Goal: Task Accomplishment & Management: Use online tool/utility

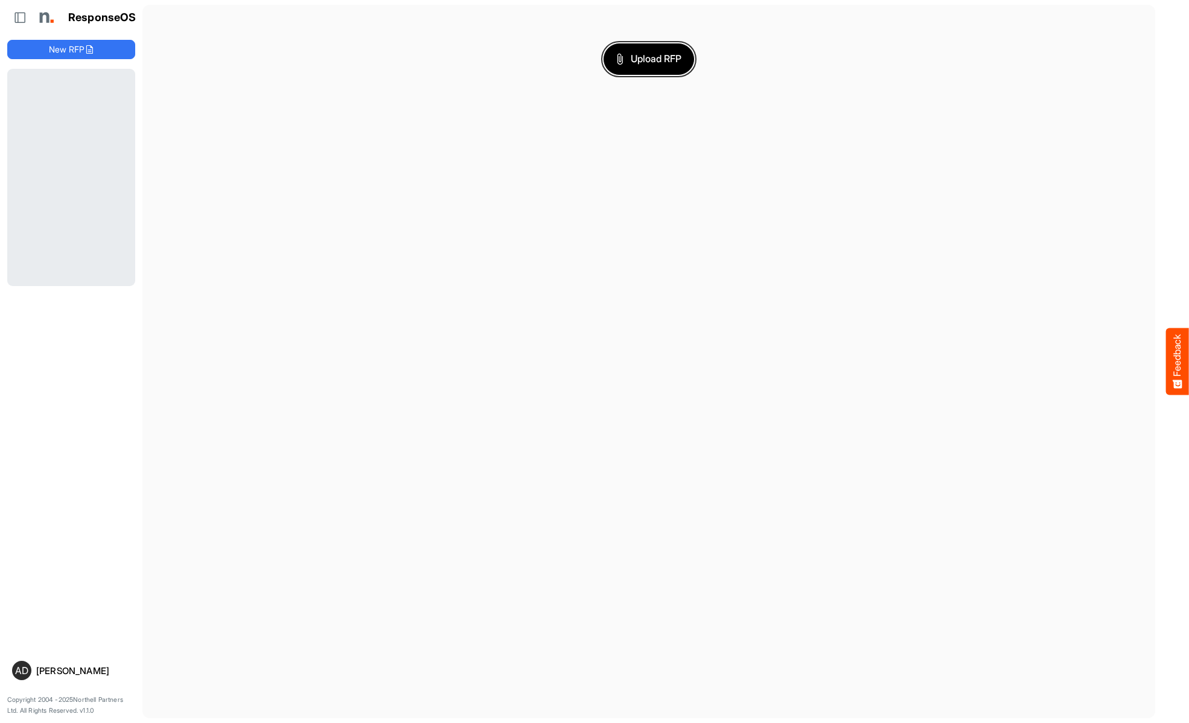
click at [649, 59] on span "Upload RFP" at bounding box center [648, 59] width 65 height 16
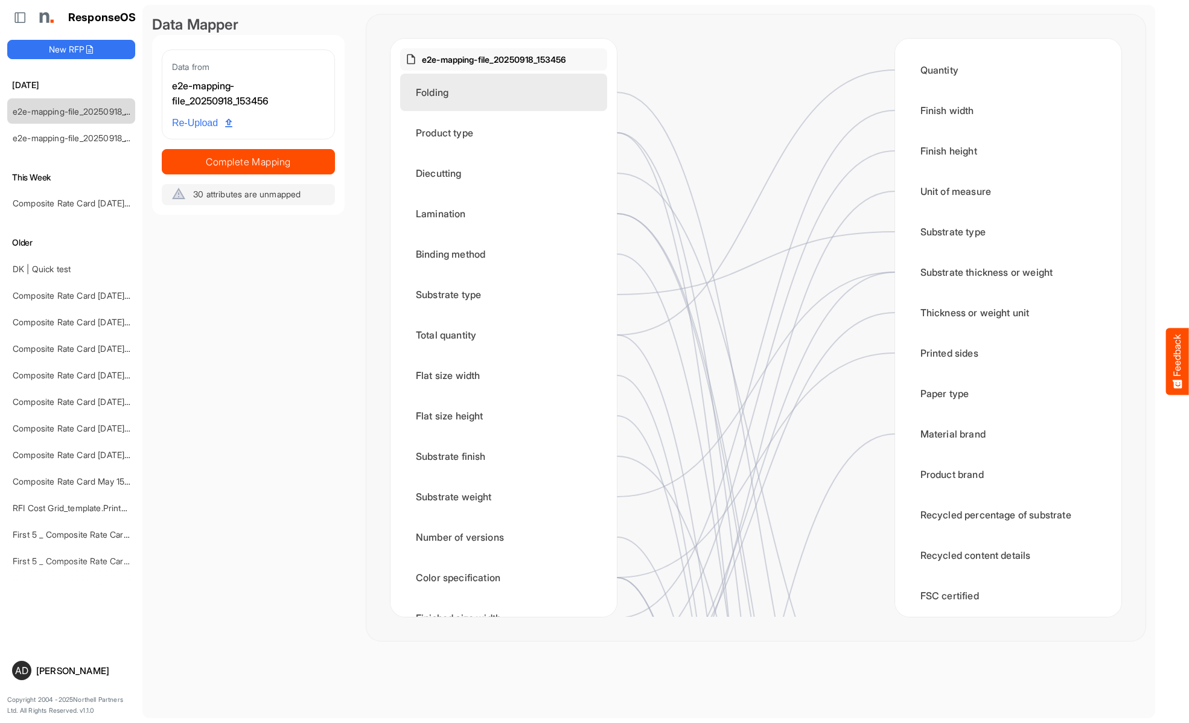
click at [507, 92] on div "Folding" at bounding box center [503, 92] width 207 height 37
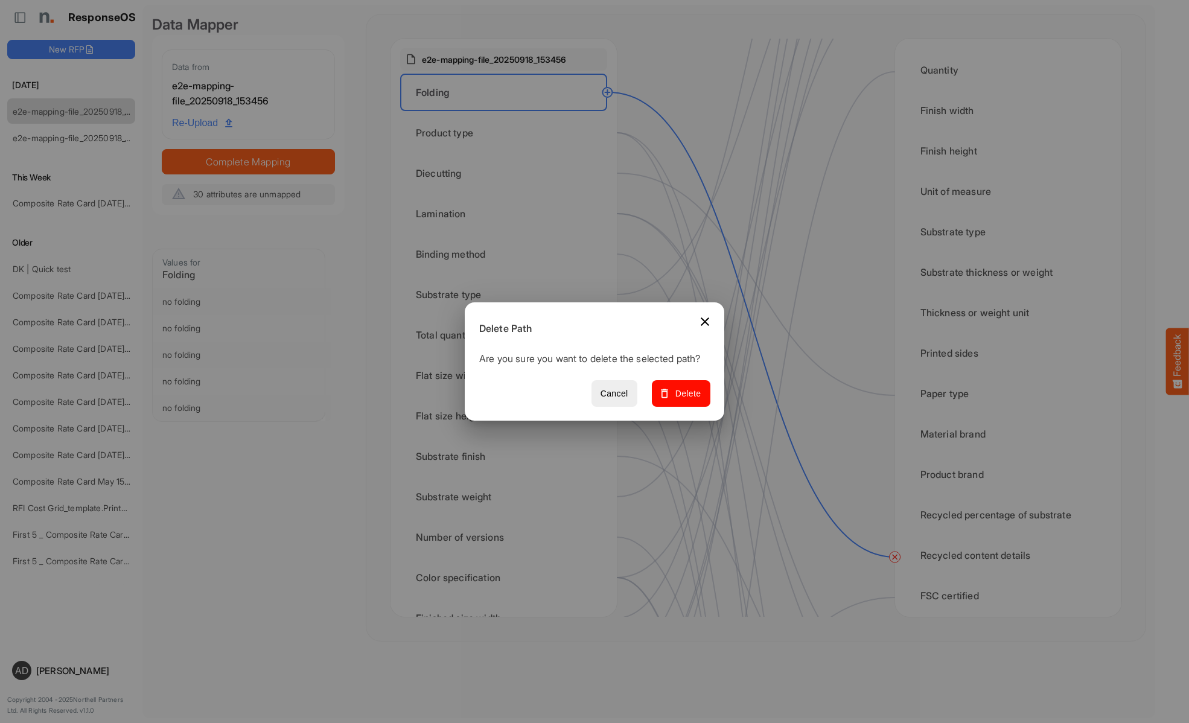
scroll to position [362, 0]
click at [685, 400] on span "Delete" at bounding box center [681, 393] width 40 height 15
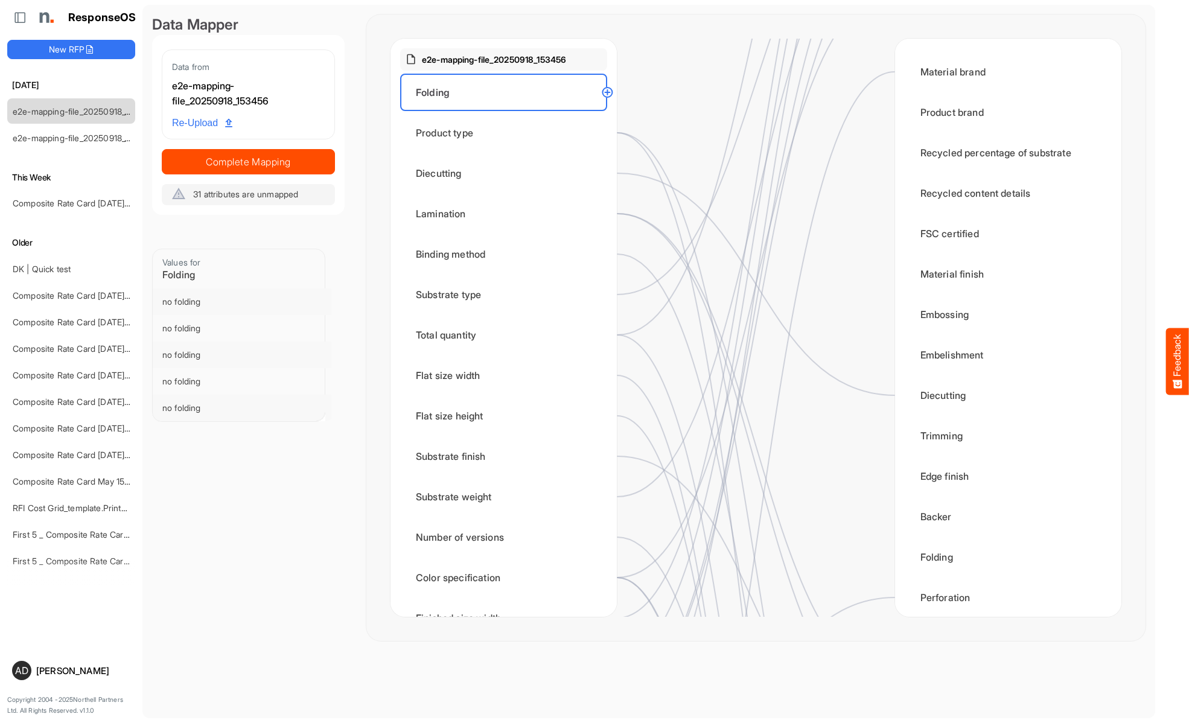
click at [507, 133] on div "Product type" at bounding box center [503, 132] width 207 height 37
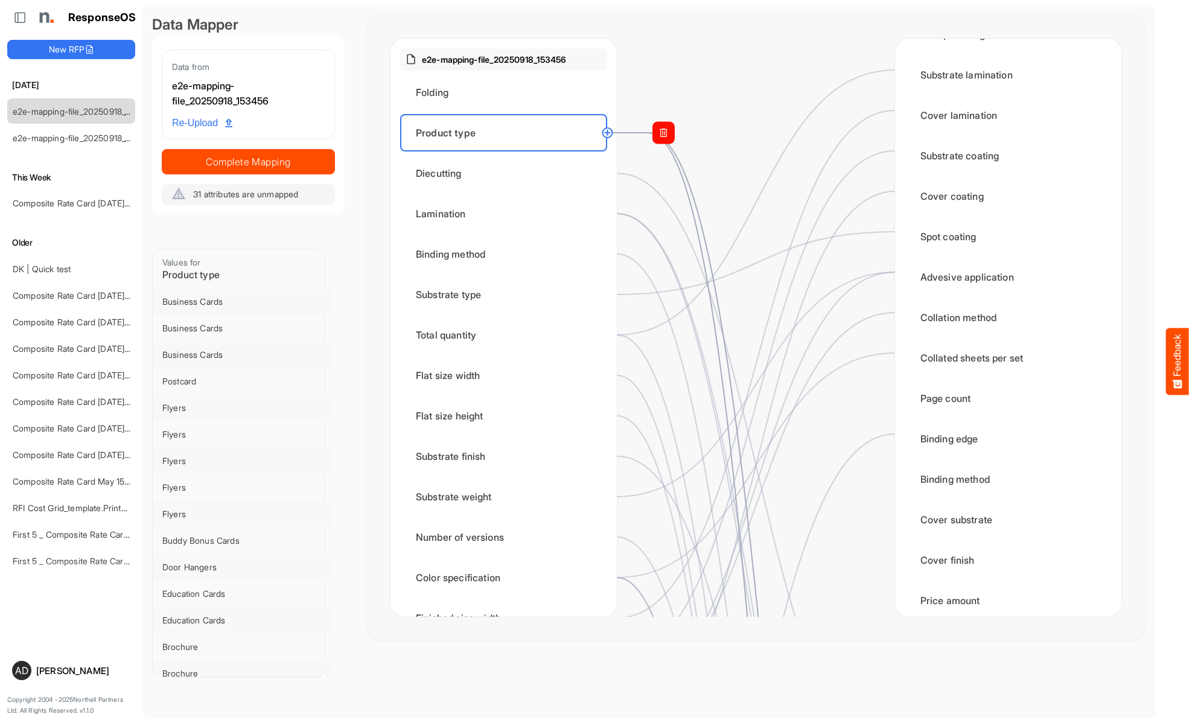
scroll to position [1207, 0]
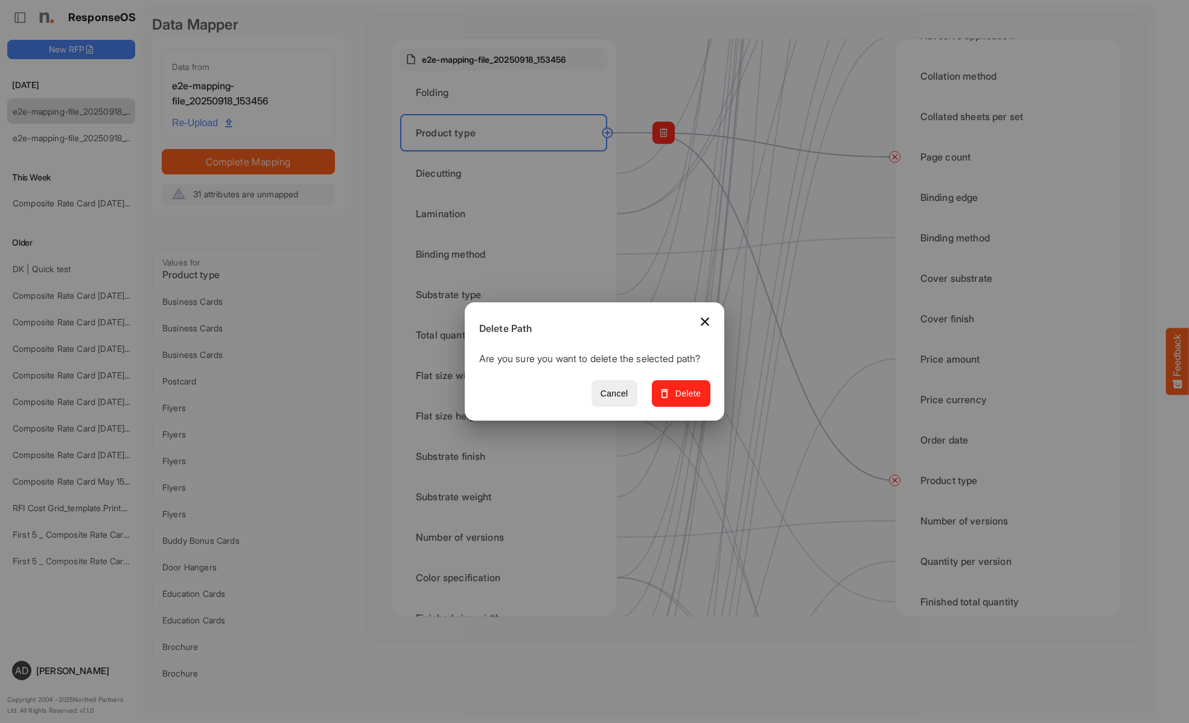
click at [685, 400] on span "Delete" at bounding box center [681, 393] width 40 height 15
click at [507, 173] on div "Diecutting" at bounding box center [503, 173] width 207 height 37
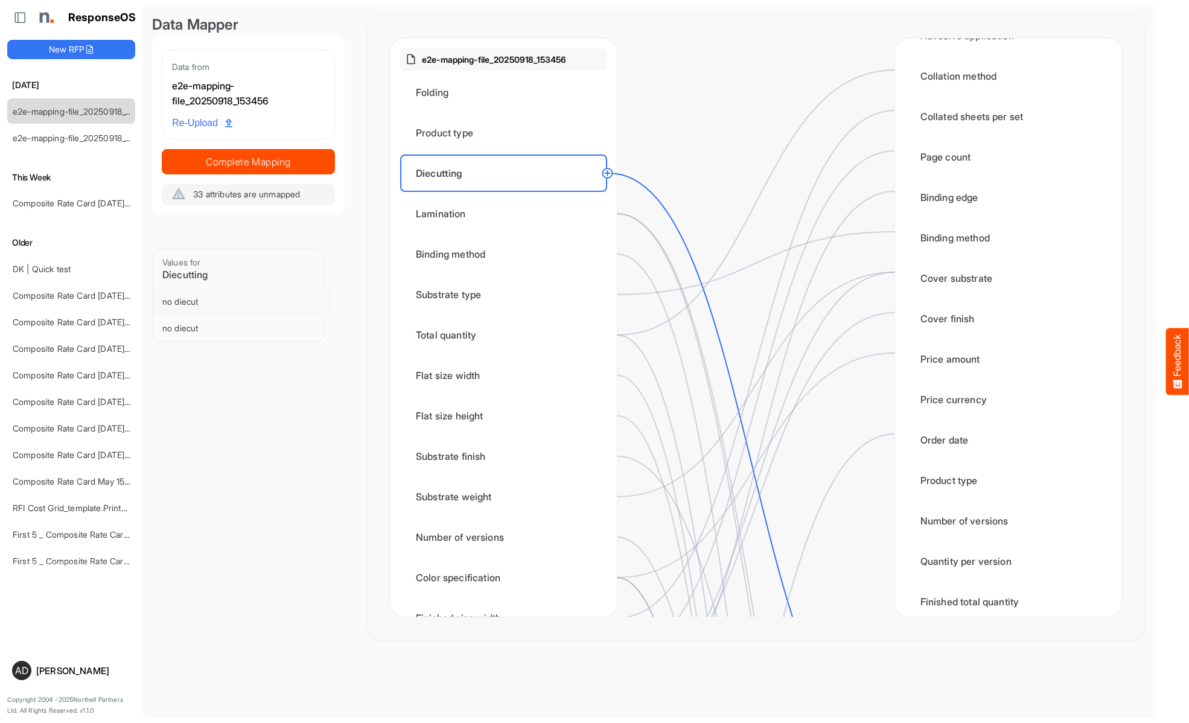
scroll to position [0, 0]
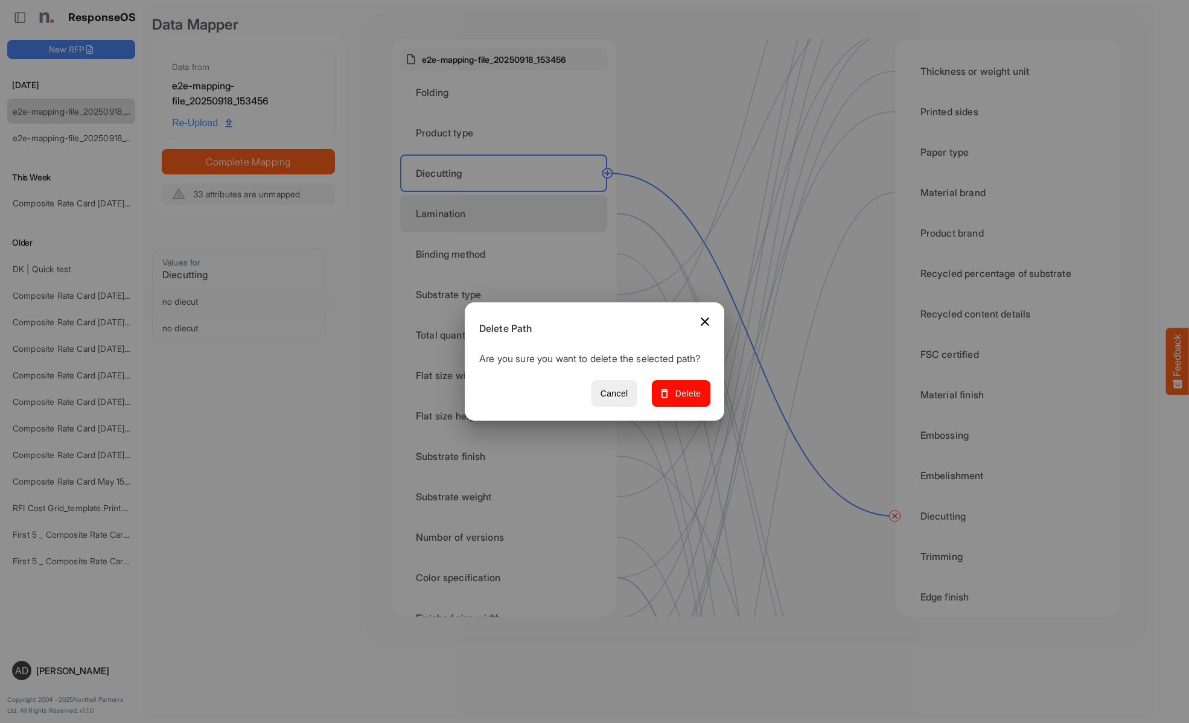
click at [685, 400] on span "Delete" at bounding box center [681, 393] width 40 height 15
click at [507, 214] on div "Lamination" at bounding box center [503, 213] width 207 height 37
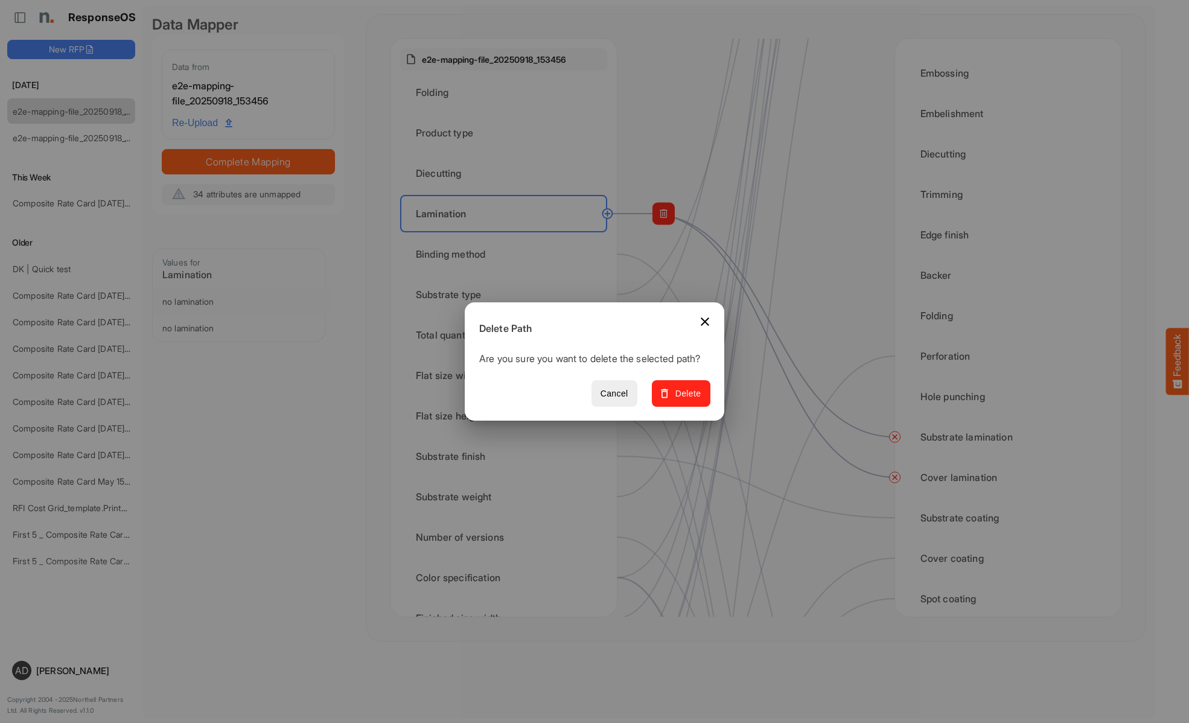
click at [685, 400] on span "Delete" at bounding box center [681, 393] width 40 height 15
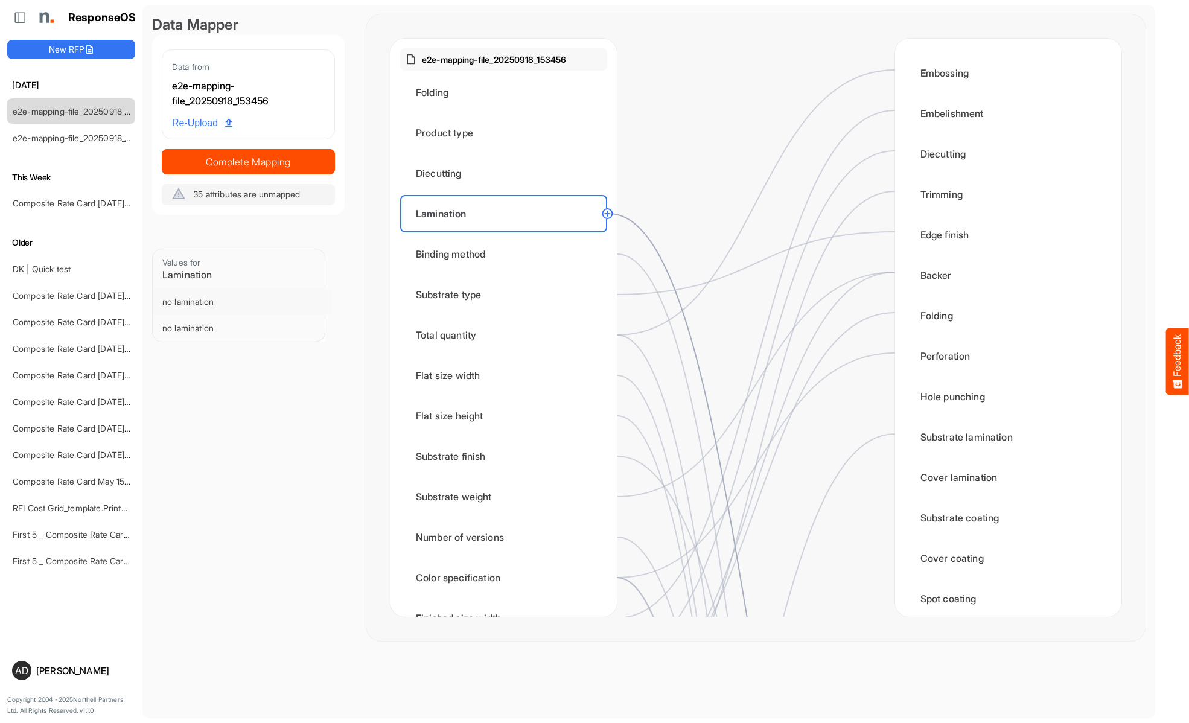
scroll to position [724, 0]
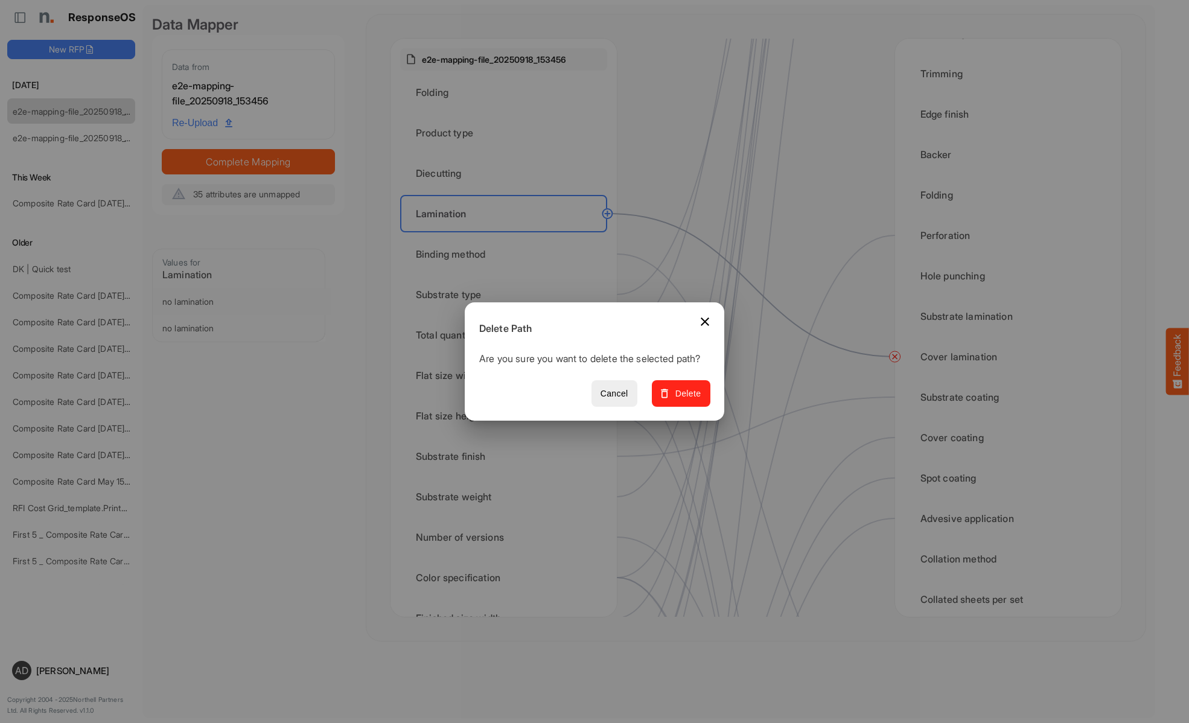
click at [685, 400] on span "Delete" at bounding box center [681, 393] width 40 height 15
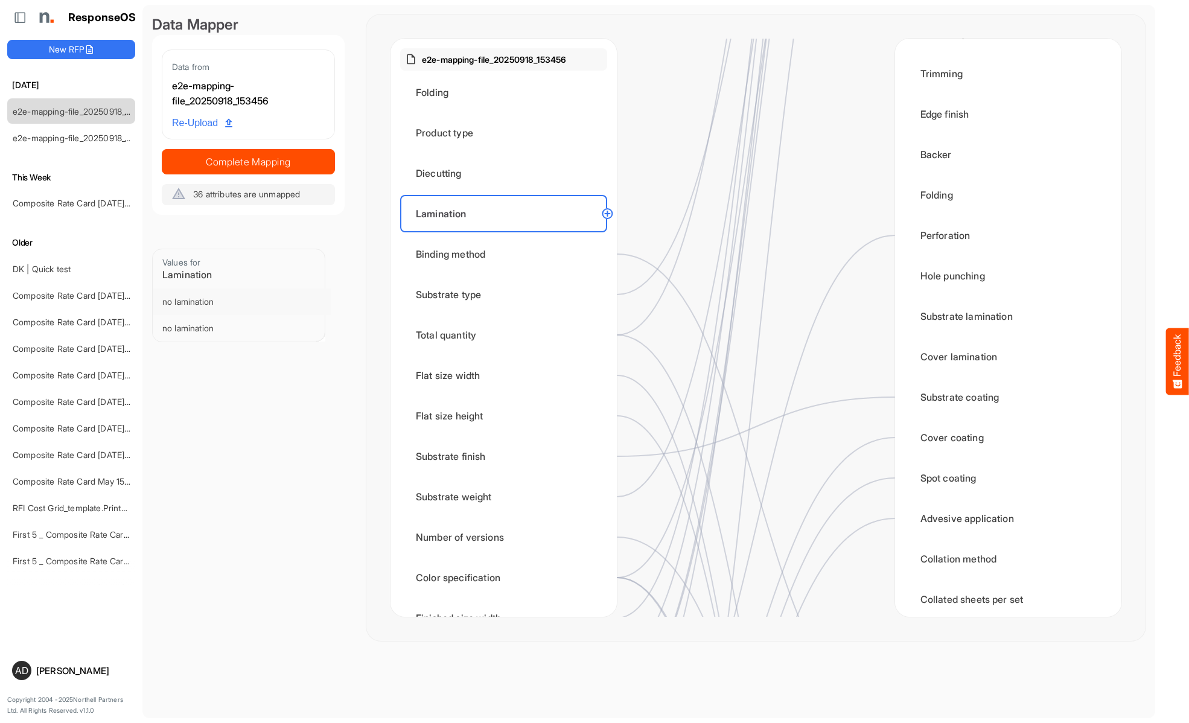
click at [507, 254] on div "Binding method" at bounding box center [503, 253] width 207 height 37
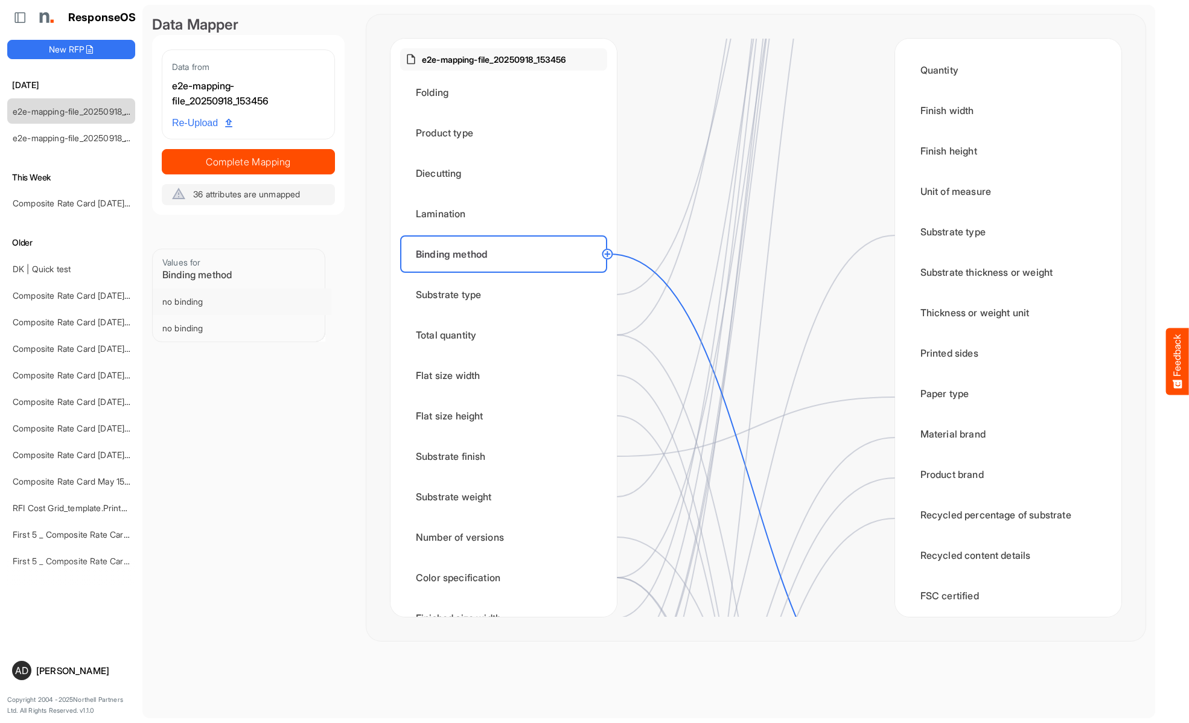
scroll to position [966, 0]
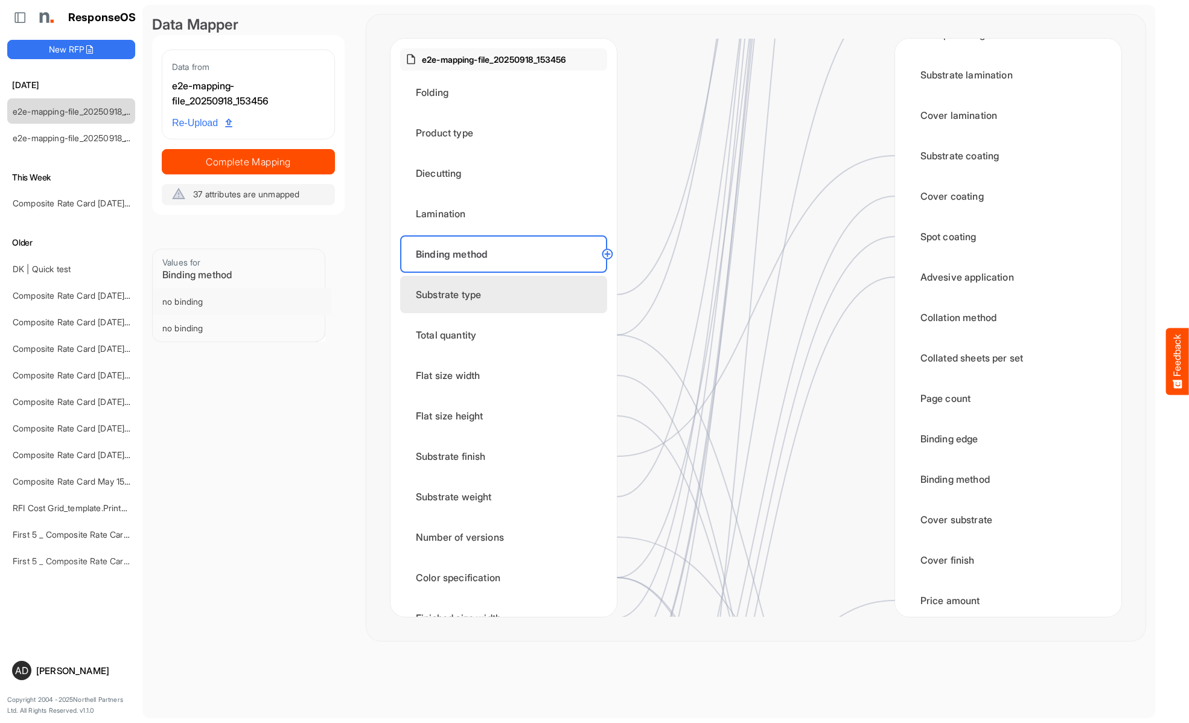
click at [507, 295] on div "Substrate type" at bounding box center [503, 294] width 207 height 37
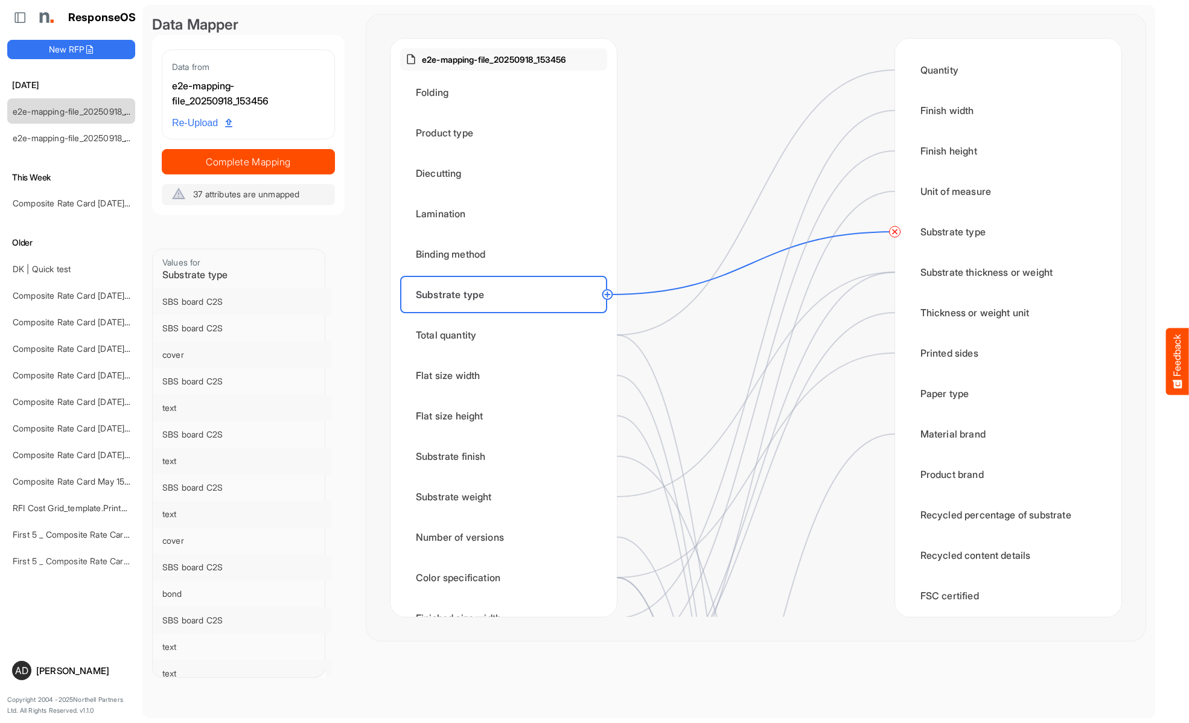
click at [894, 232] on circle at bounding box center [895, 232] width 14 height 14
click at [507, 335] on div "Total quantity" at bounding box center [503, 334] width 207 height 37
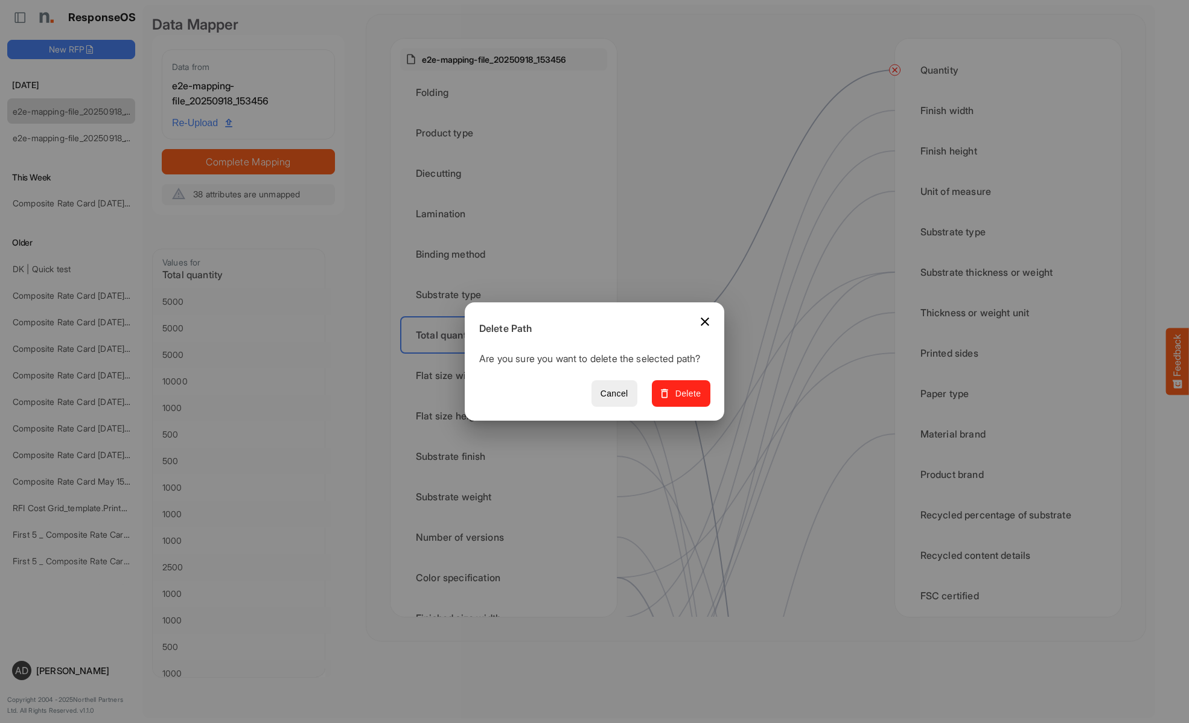
click at [685, 400] on span "Delete" at bounding box center [681, 393] width 40 height 15
click at [507, 375] on div "Flat size width" at bounding box center [503, 375] width 207 height 37
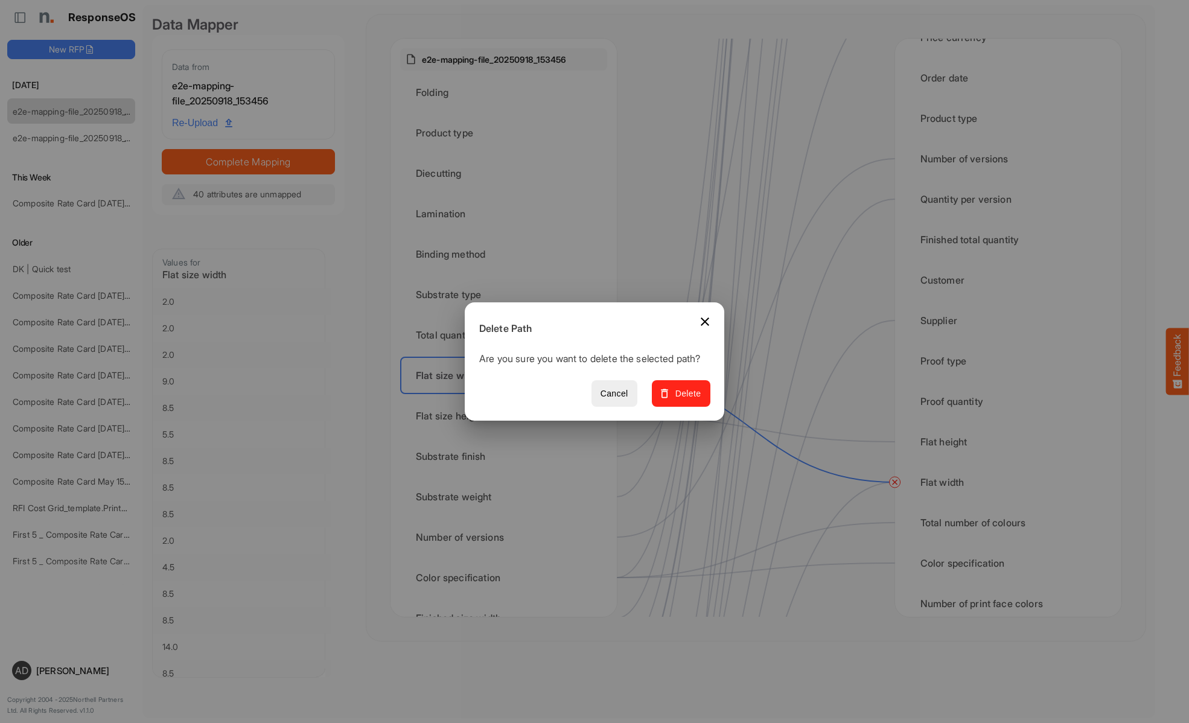
click at [685, 400] on span "Delete" at bounding box center [681, 393] width 40 height 15
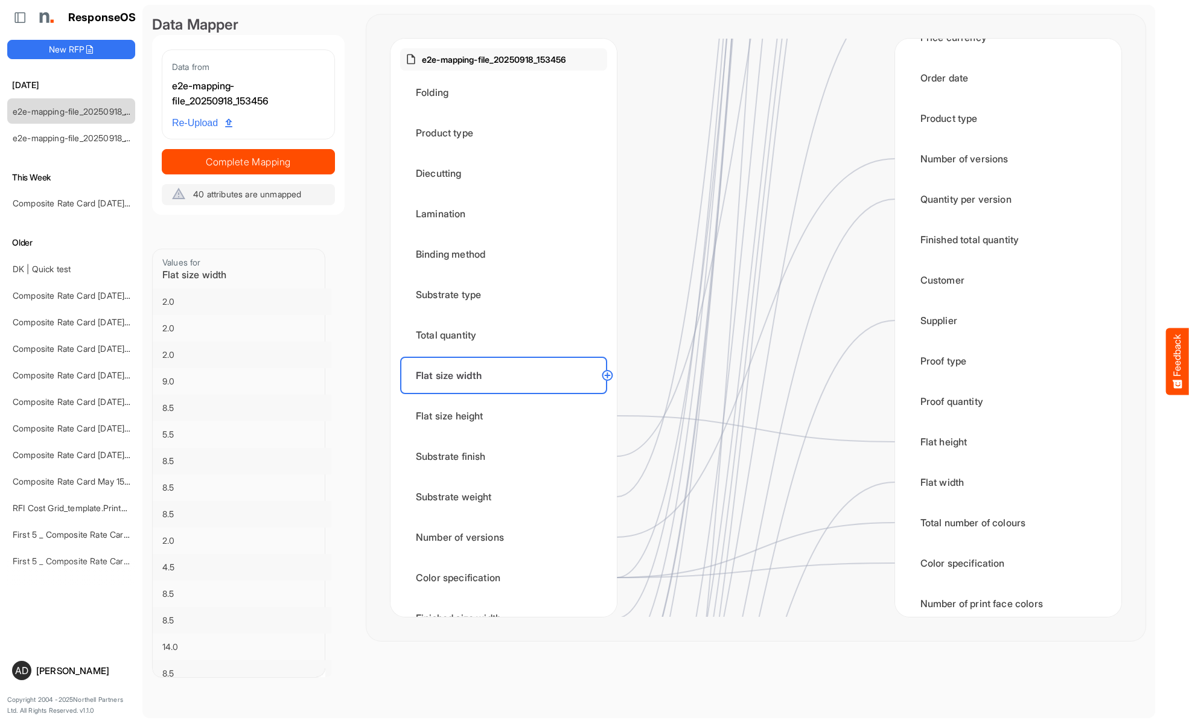
click at [507, 416] on div "Flat size height" at bounding box center [503, 415] width 207 height 37
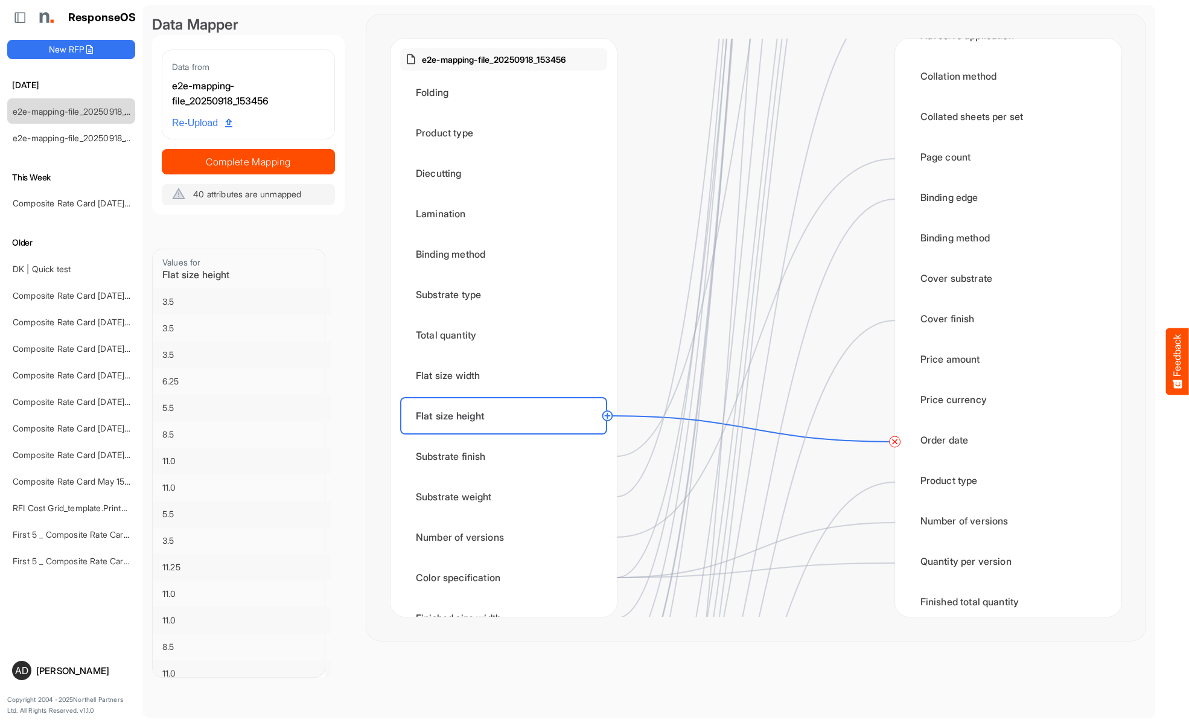
click at [894, 442] on circle at bounding box center [895, 442] width 14 height 14
click at [507, 456] on div "Substrate finish" at bounding box center [503, 456] width 207 height 37
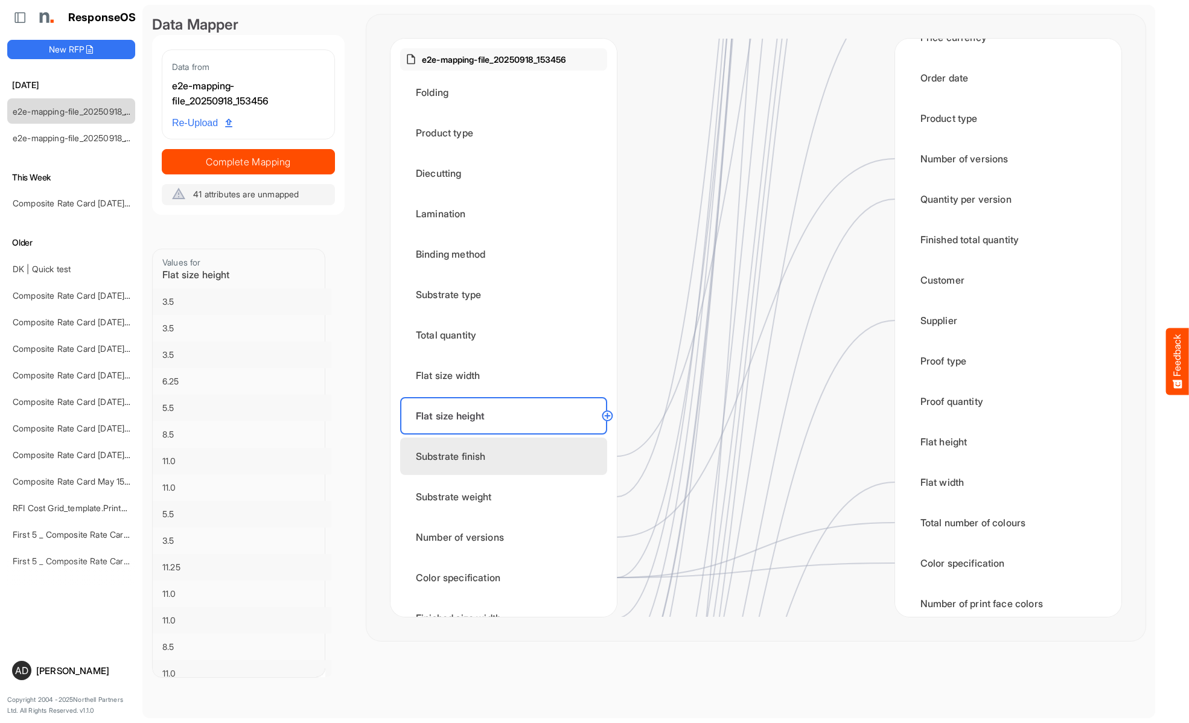
scroll to position [0, 0]
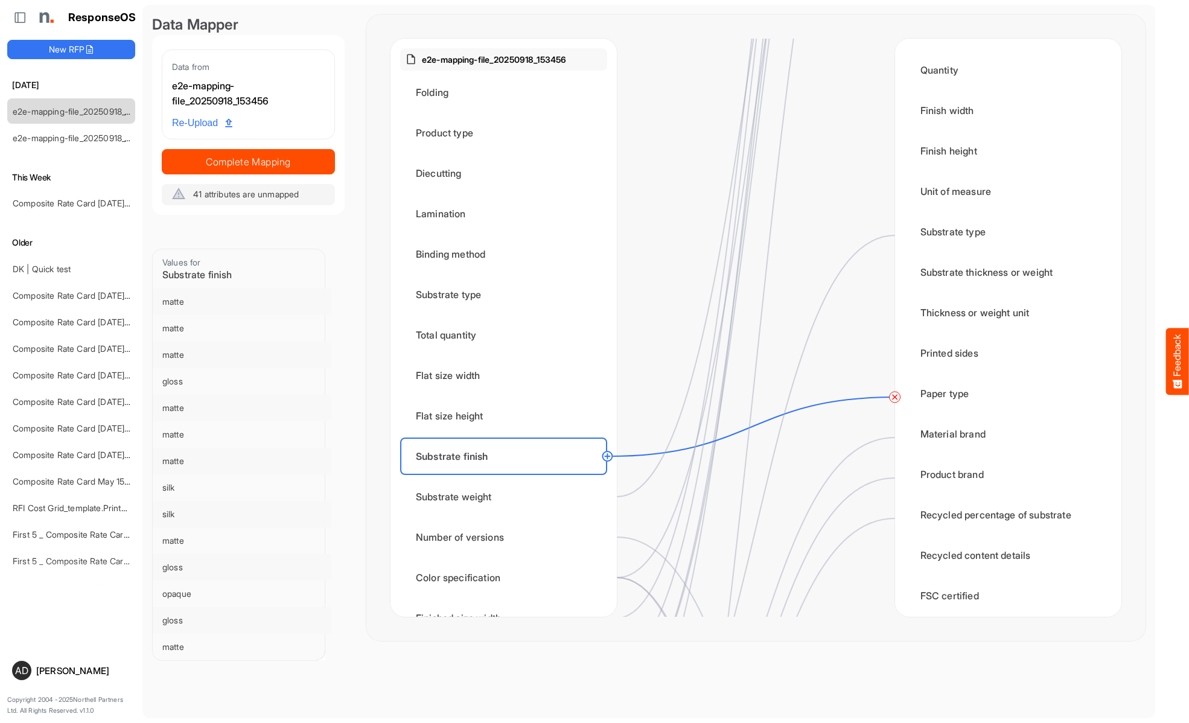
click at [894, 397] on circle at bounding box center [895, 397] width 14 height 14
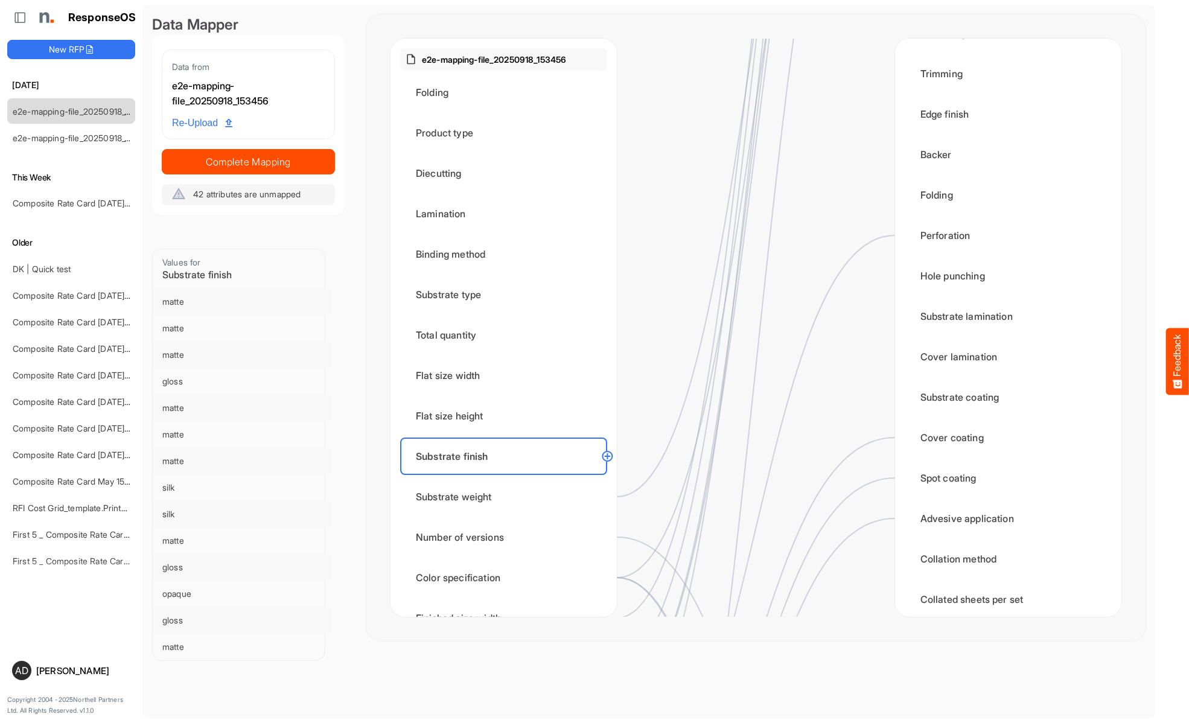
click at [507, 497] on div "Substrate weight" at bounding box center [503, 496] width 207 height 37
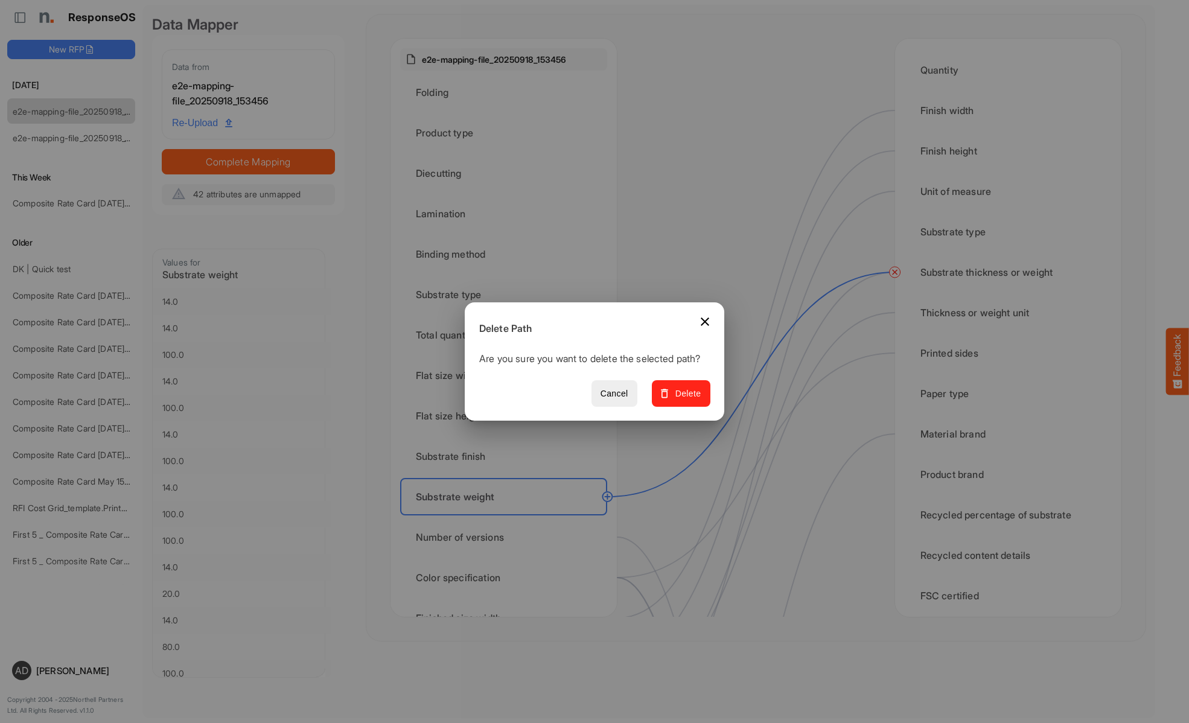
click at [685, 400] on span "Delete" at bounding box center [681, 393] width 40 height 15
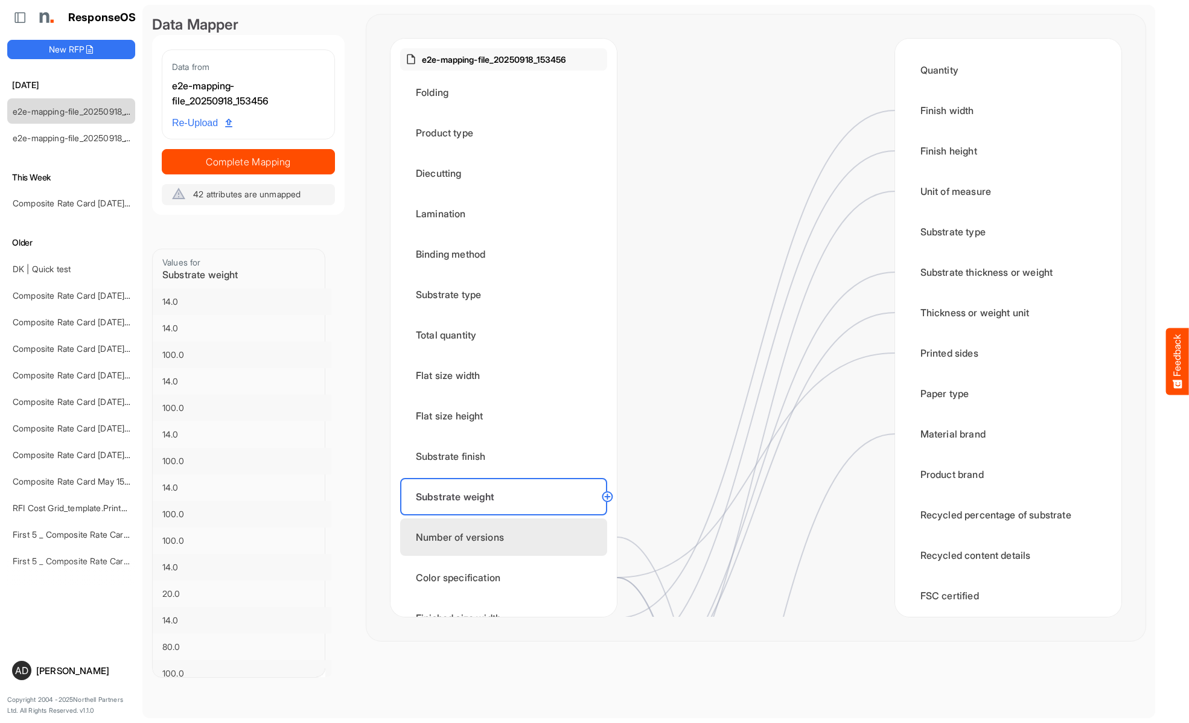
click at [507, 537] on div "Number of versions" at bounding box center [503, 536] width 207 height 37
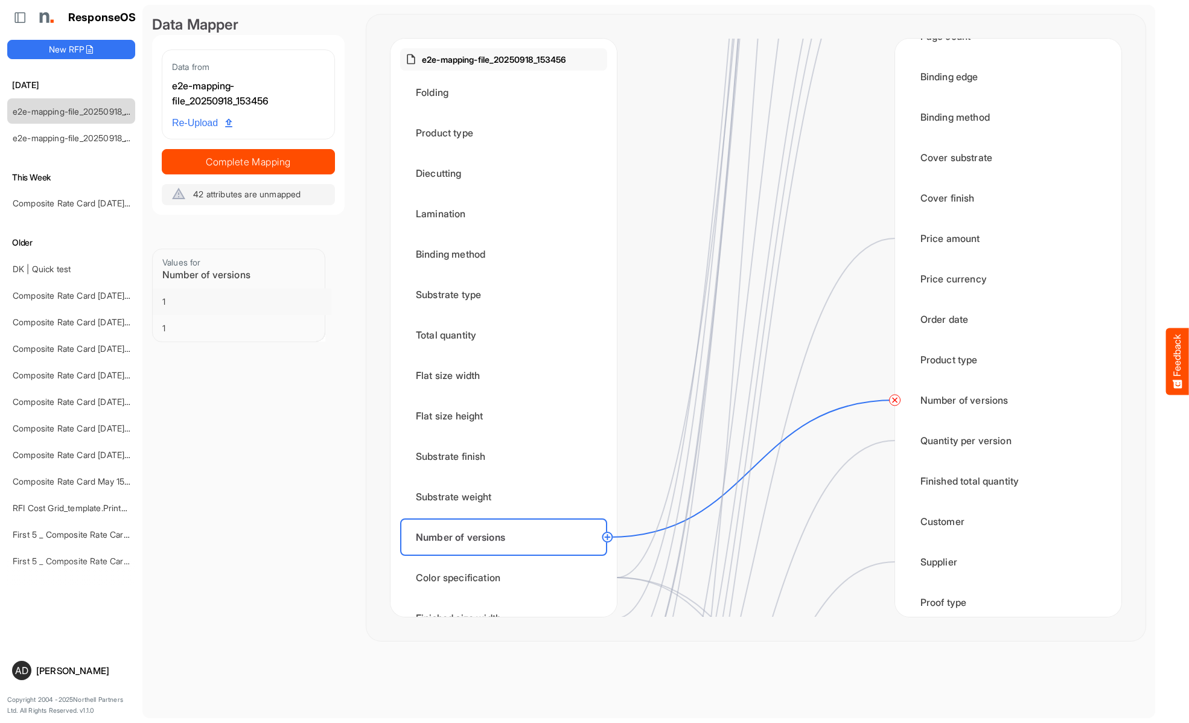
click at [894, 400] on circle at bounding box center [895, 400] width 14 height 14
click at [507, 578] on div "Color specification" at bounding box center [503, 577] width 207 height 37
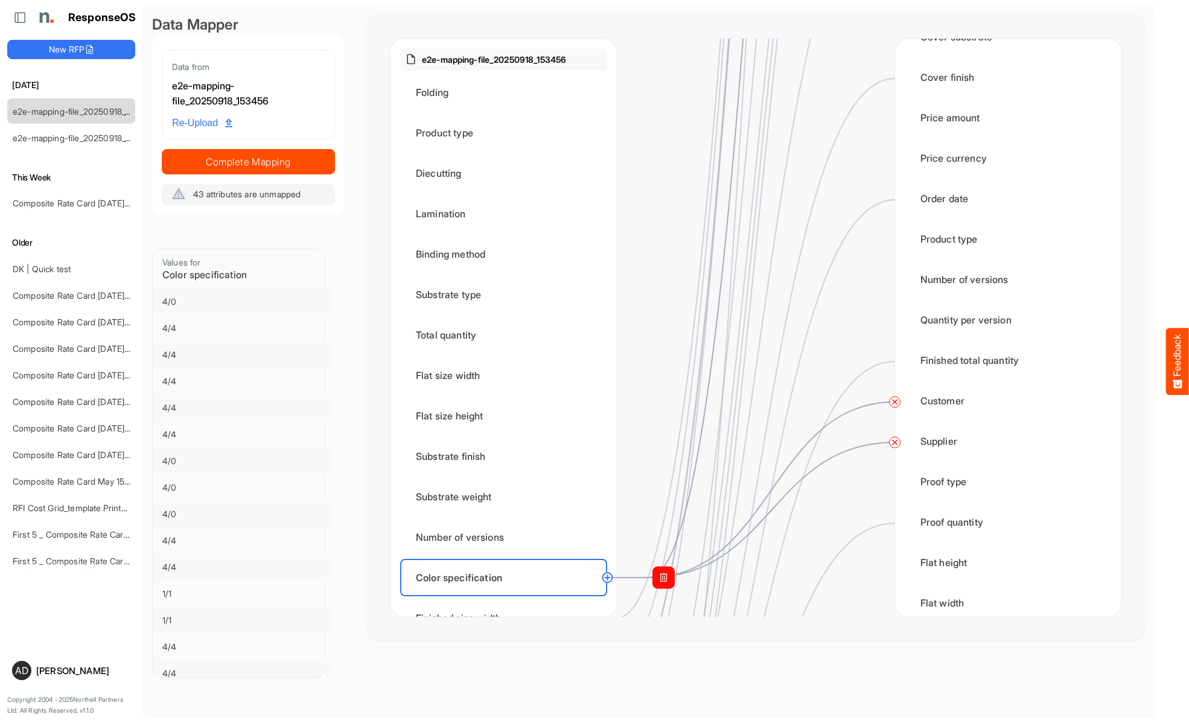
scroll to position [1951, 0]
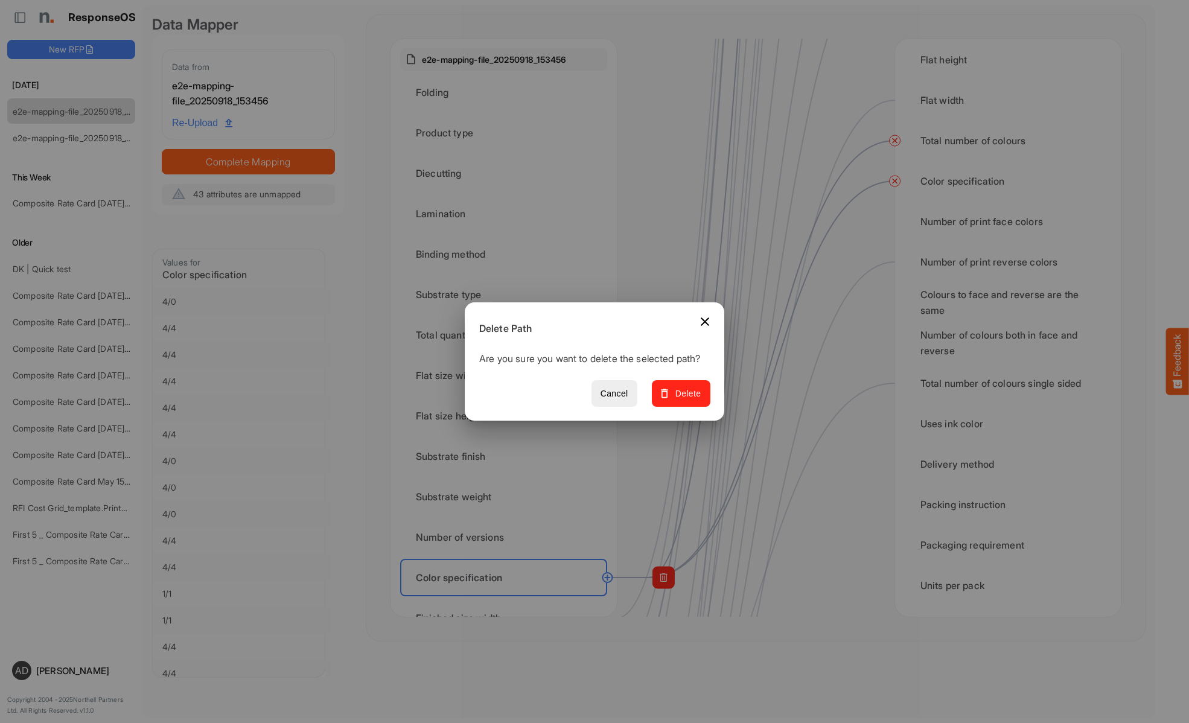
click at [685, 400] on span "Delete" at bounding box center [681, 393] width 40 height 15
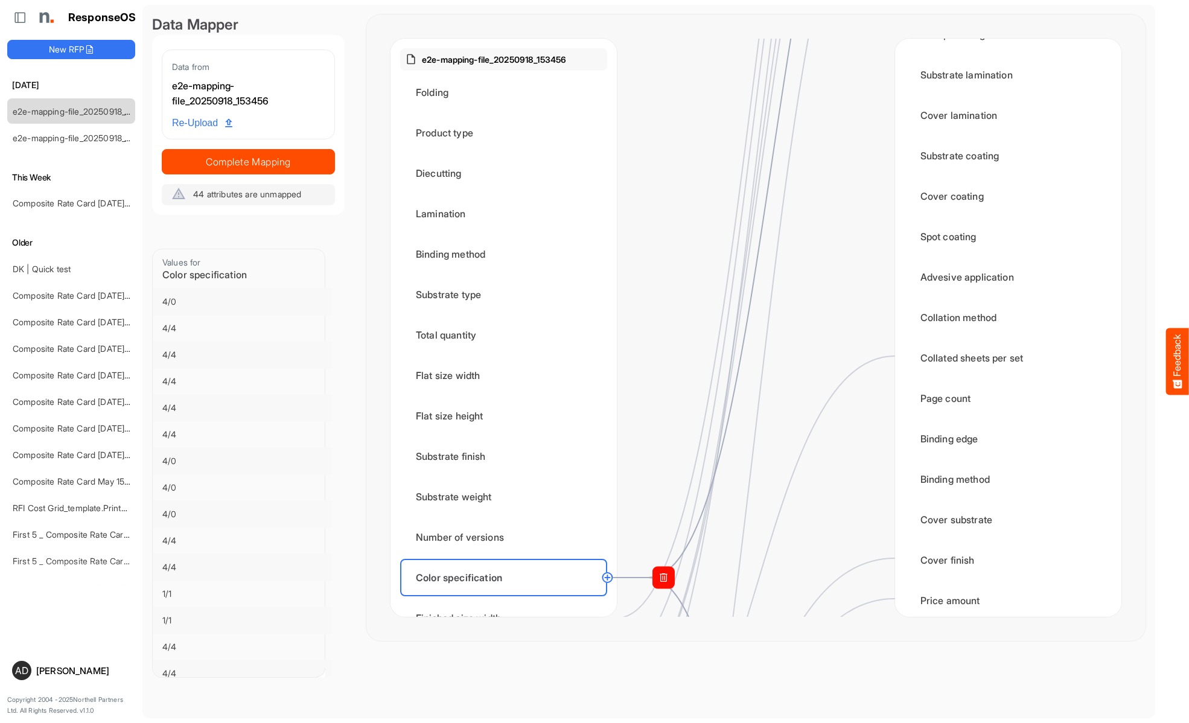
scroll to position [1811, 0]
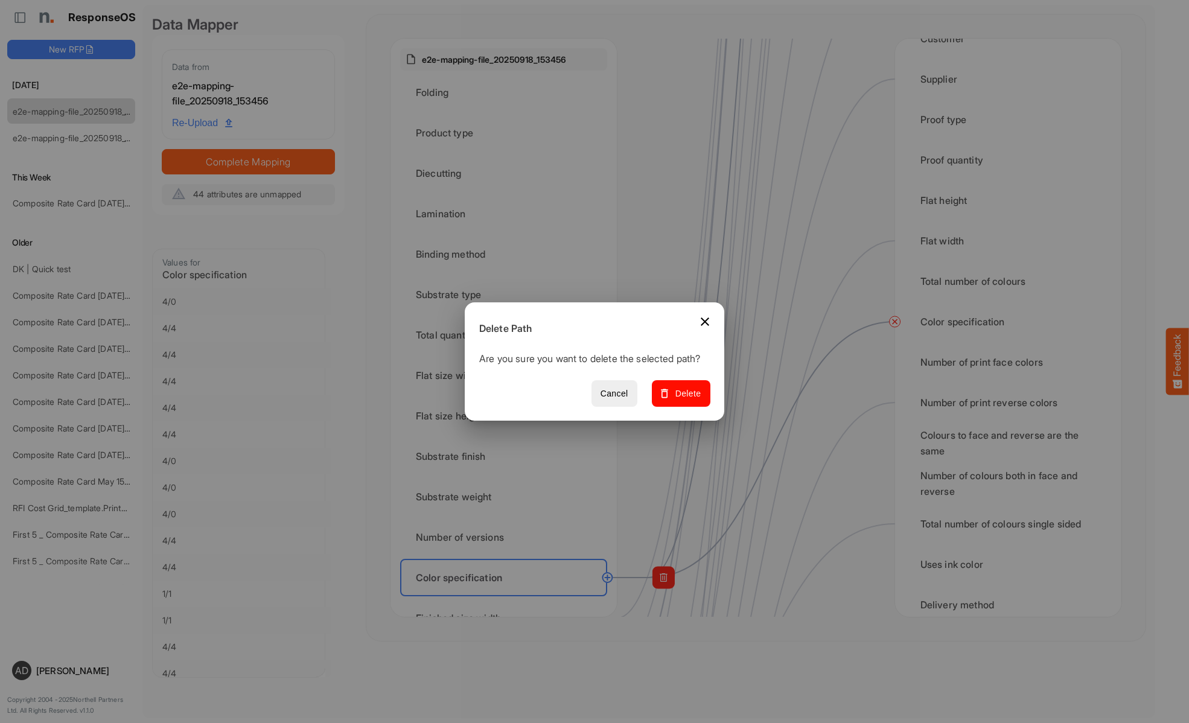
click at [685, 400] on span "Delete" at bounding box center [681, 393] width 40 height 15
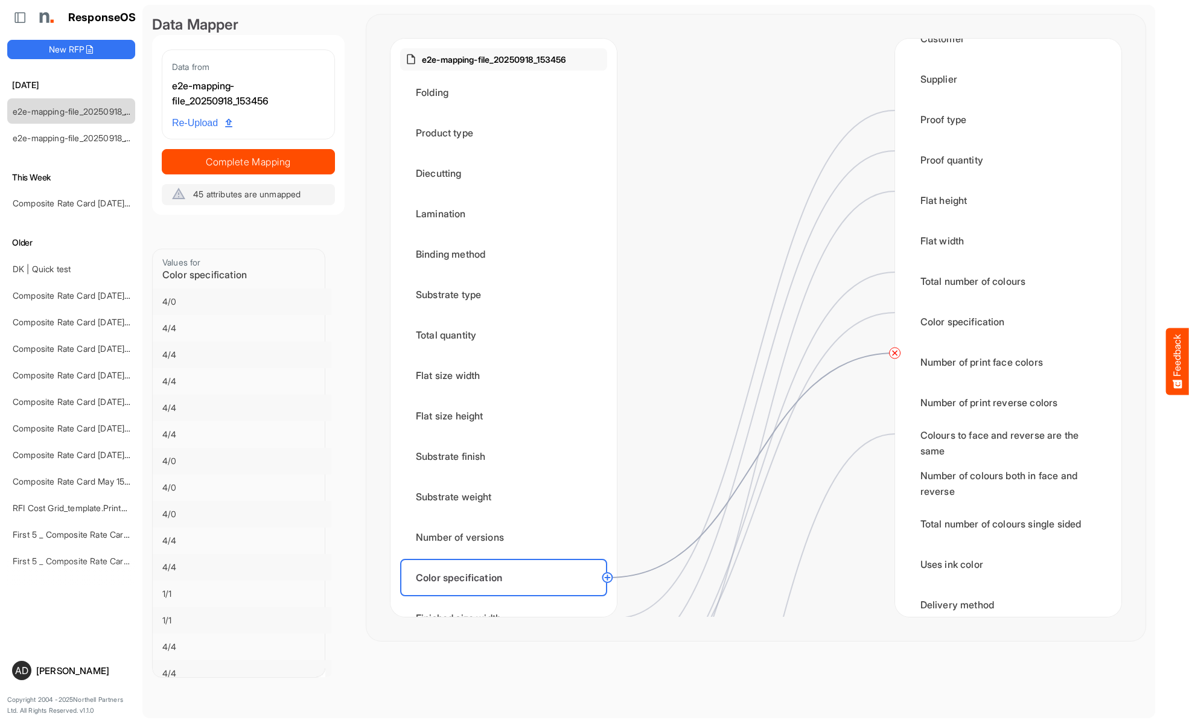
scroll to position [0, 0]
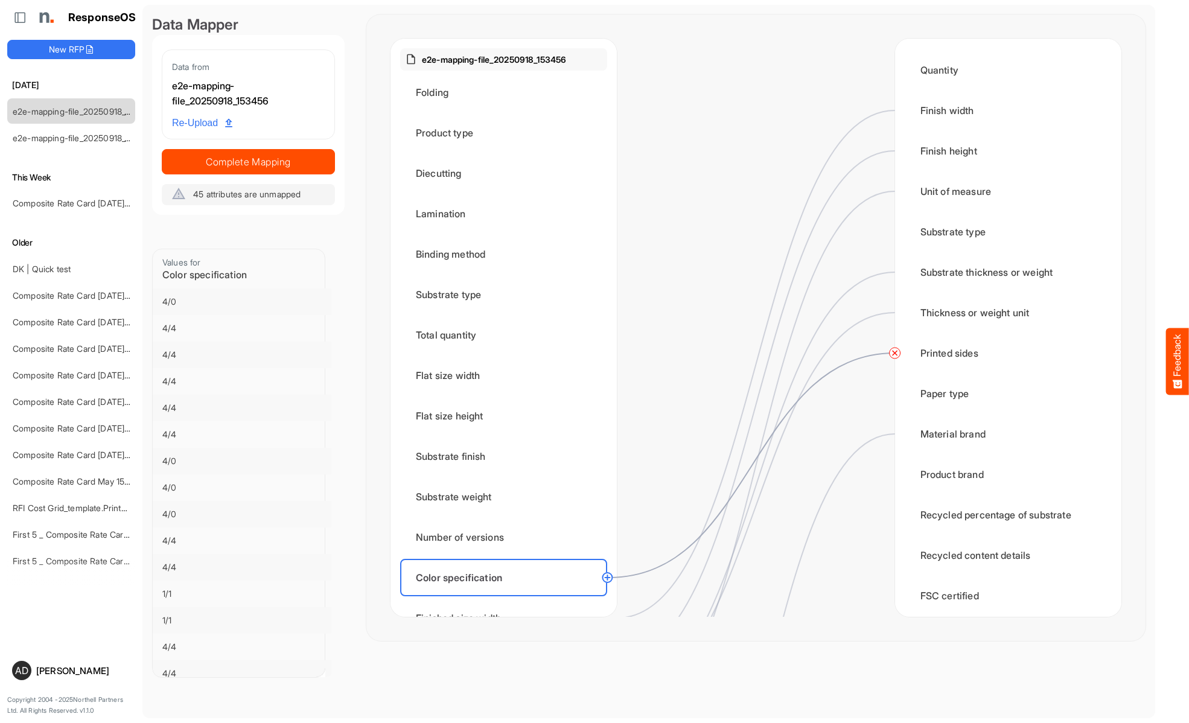
click at [894, 353] on circle at bounding box center [895, 353] width 14 height 14
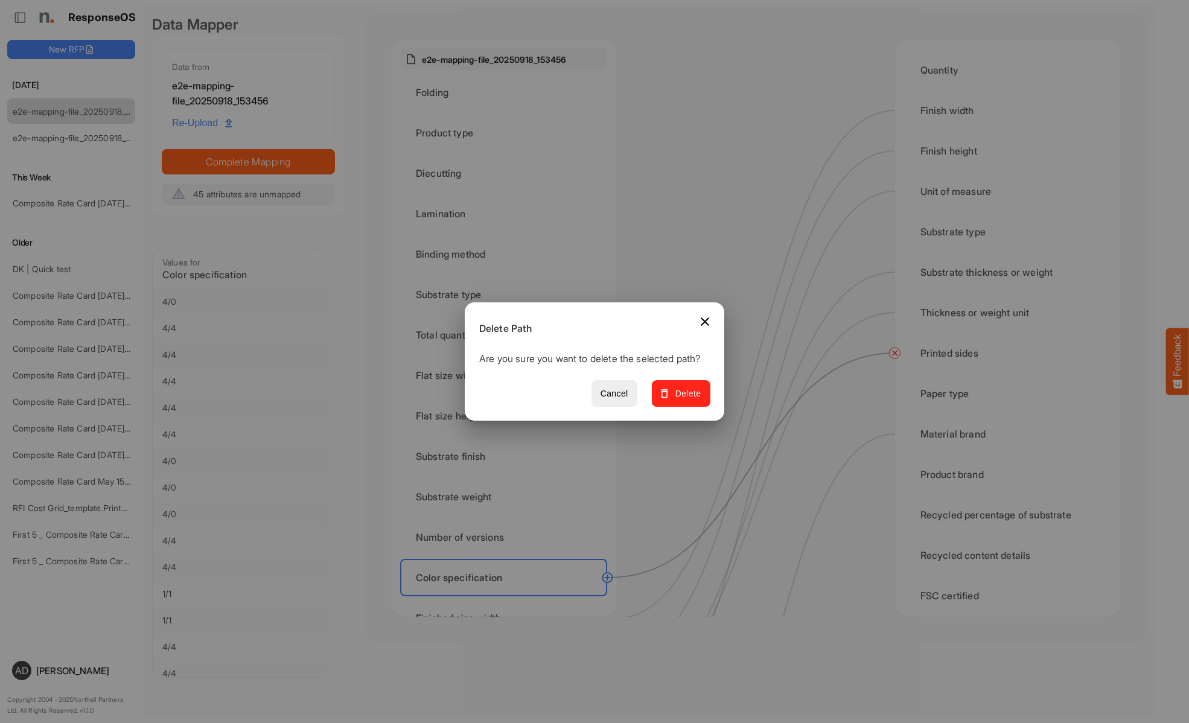
click at [685, 400] on span "Delete" at bounding box center [681, 393] width 40 height 15
click at [507, 599] on div "Finished size width" at bounding box center [503, 617] width 207 height 37
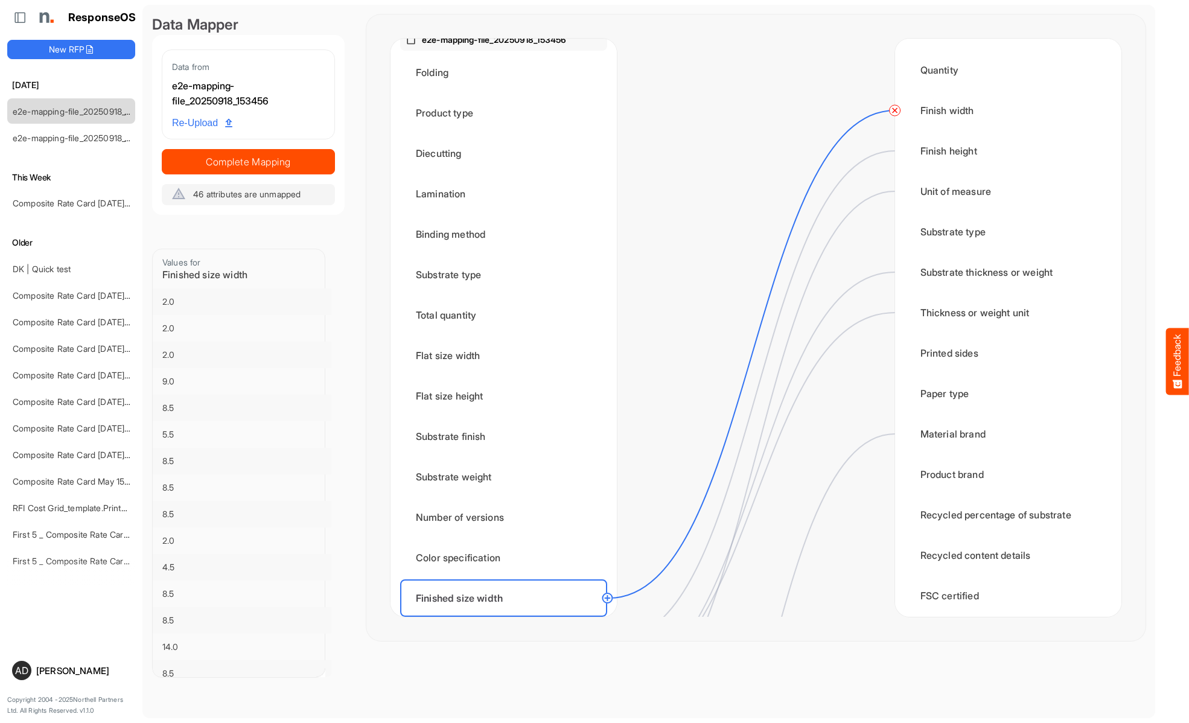
click at [894, 110] on circle at bounding box center [895, 110] width 14 height 14
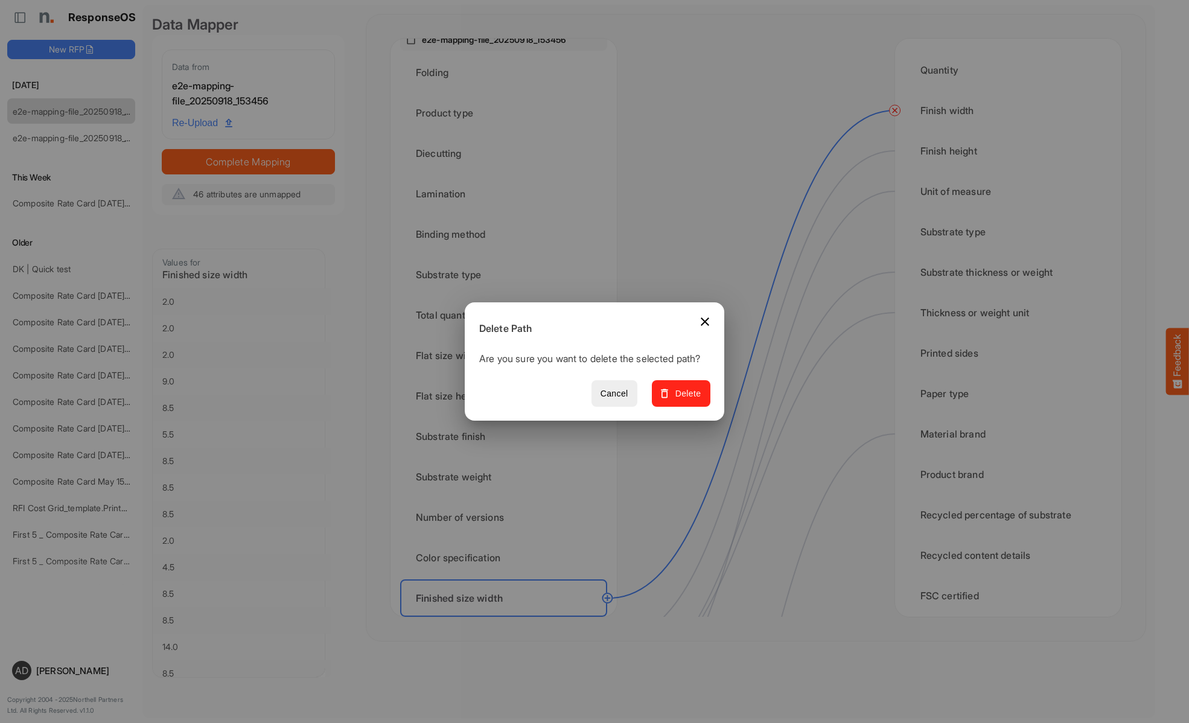
click at [685, 400] on span "Delete" at bounding box center [681, 393] width 40 height 15
click at [507, 620] on div "Finished size height" at bounding box center [503, 638] width 207 height 37
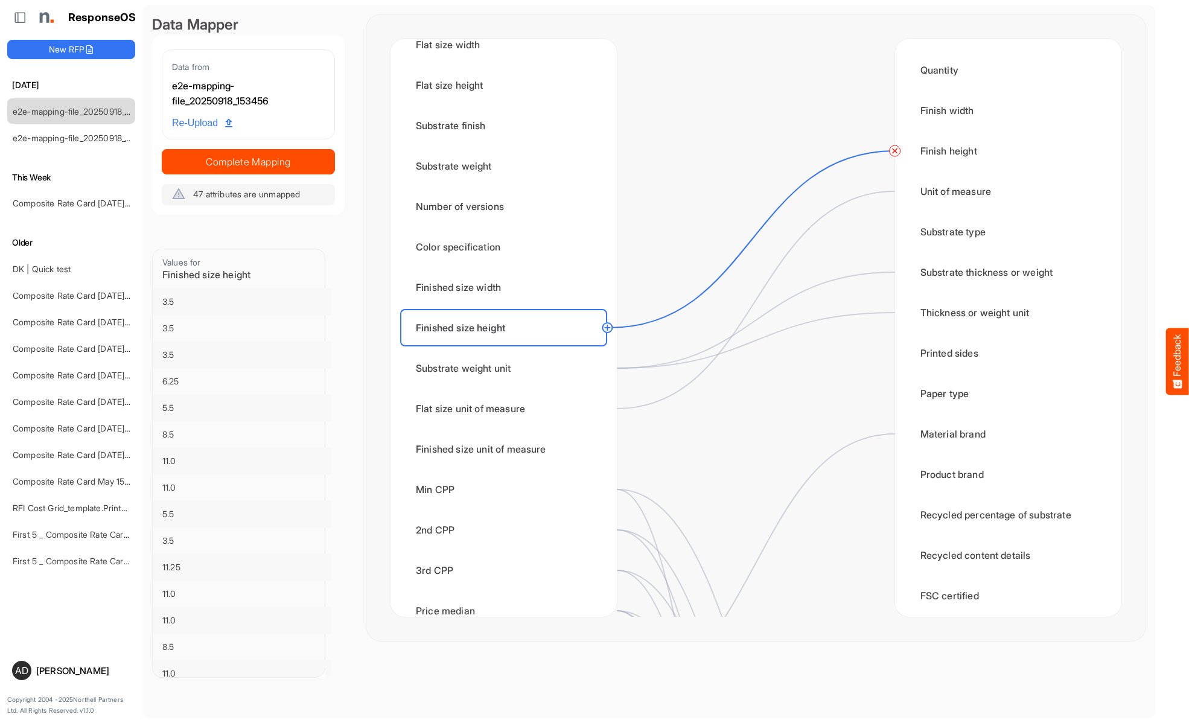
click at [894, 151] on circle at bounding box center [895, 151] width 14 height 14
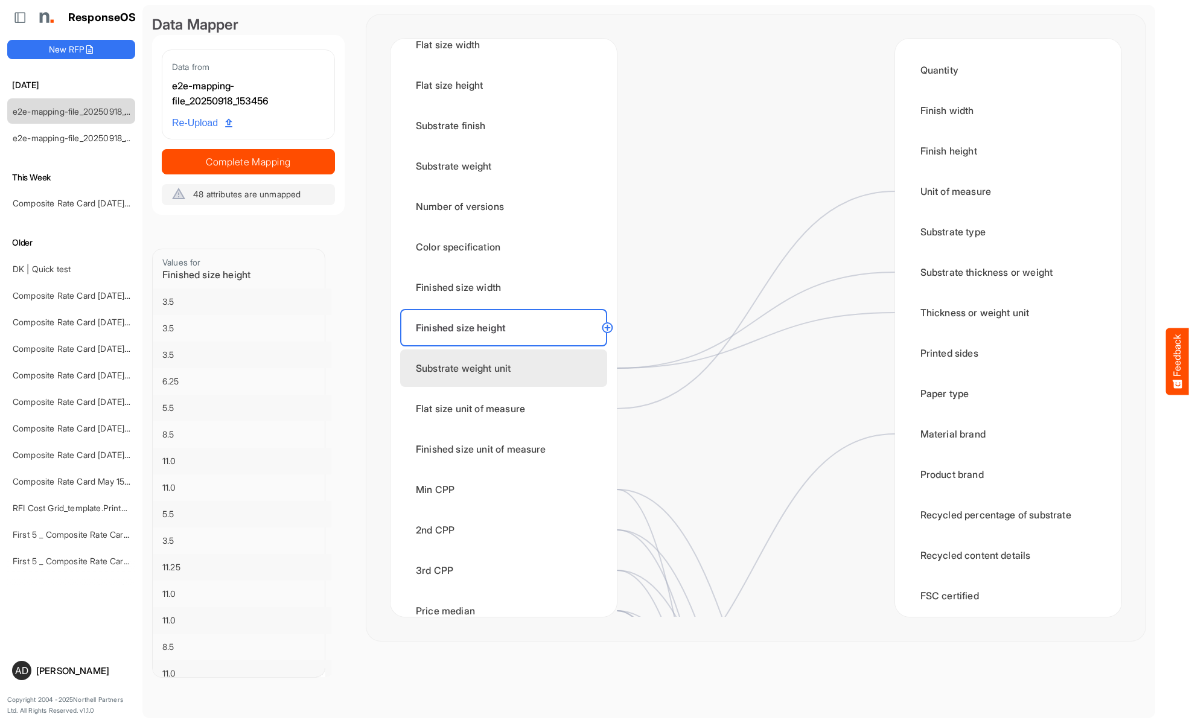
click at [507, 368] on div "Substrate weight unit" at bounding box center [503, 367] width 207 height 37
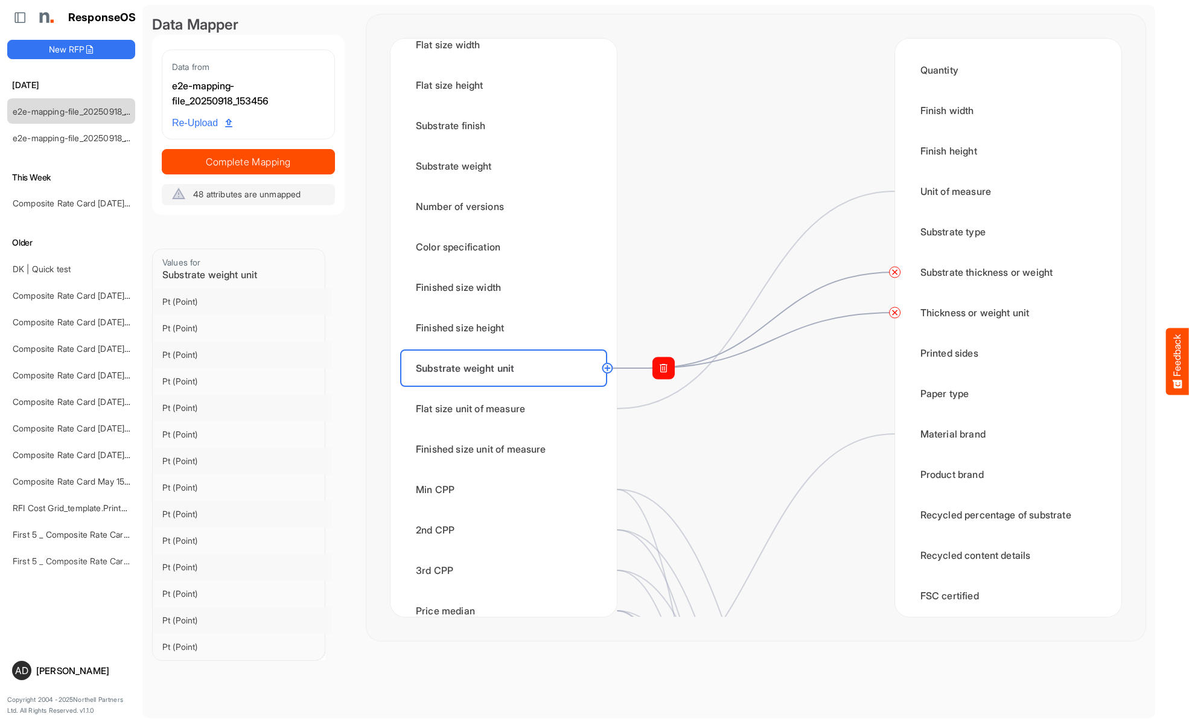
click at [894, 313] on circle at bounding box center [895, 312] width 14 height 14
click at [894, 272] on circle at bounding box center [895, 272] width 14 height 14
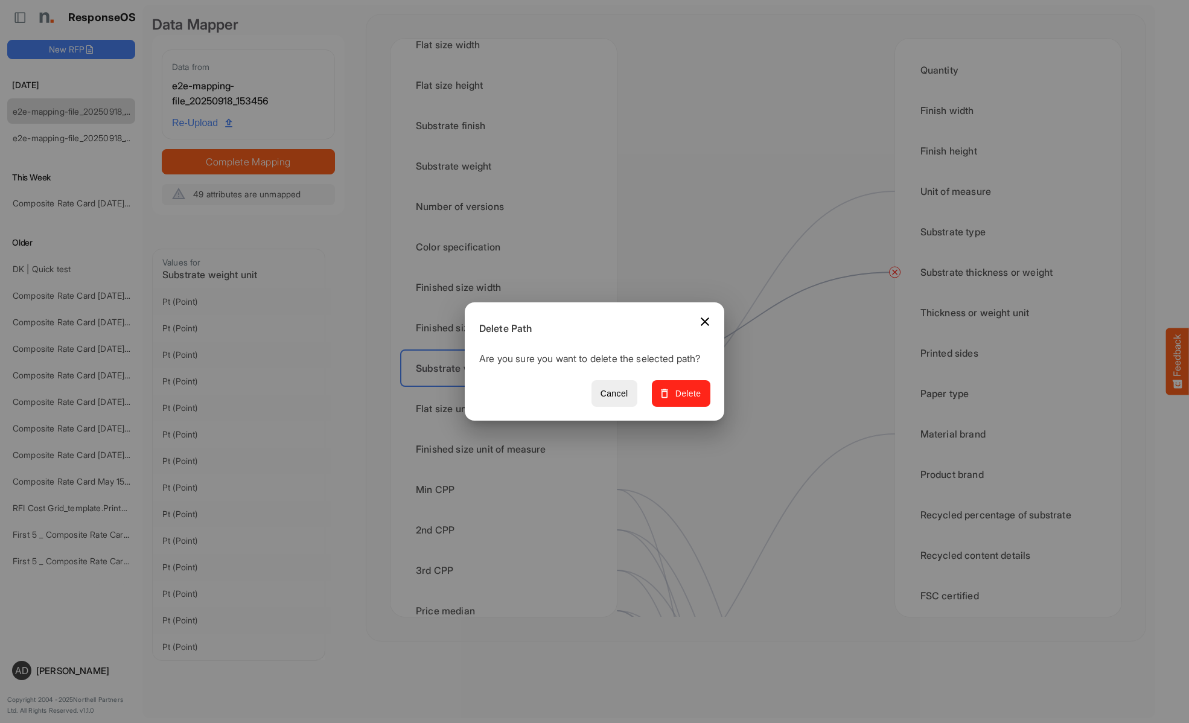
click at [685, 400] on span "Delete" at bounding box center [681, 393] width 40 height 15
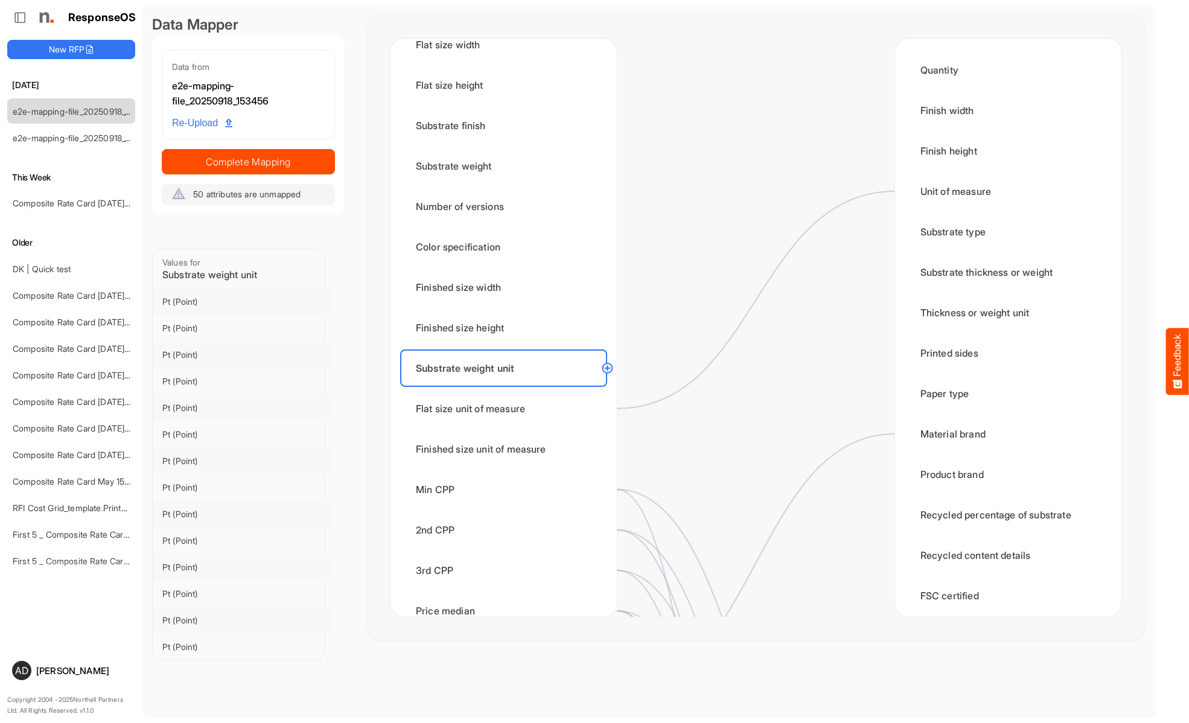
click at [507, 409] on div "Flat size unit of measure" at bounding box center [503, 408] width 207 height 37
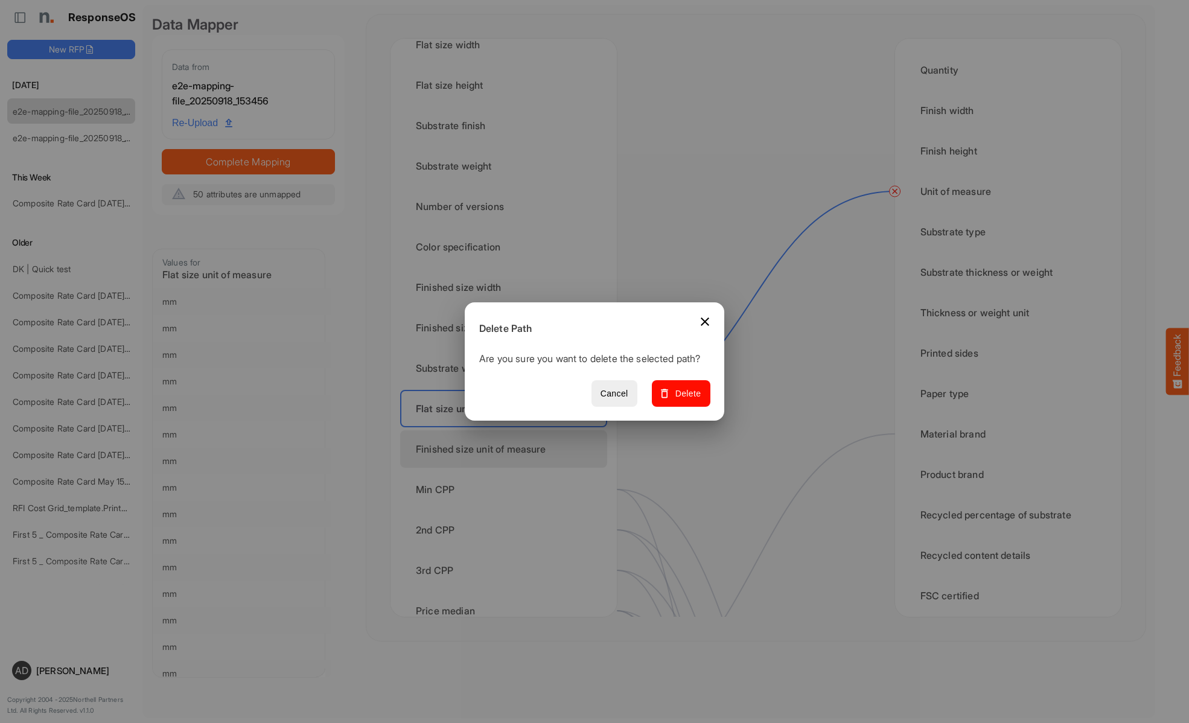
click at [685, 400] on span "Delete" at bounding box center [681, 393] width 40 height 15
click at [507, 449] on div "Finished size unit of measure" at bounding box center [503, 448] width 207 height 37
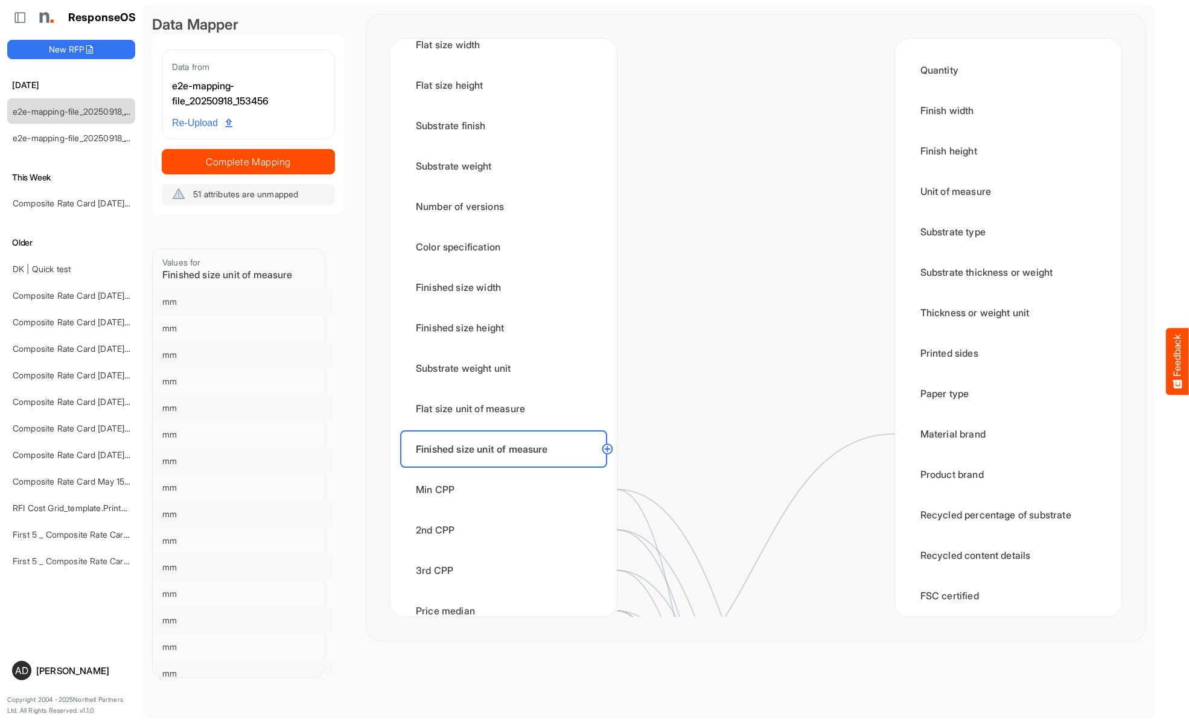
click at [507, 489] on div "Min CPP" at bounding box center [503, 489] width 207 height 37
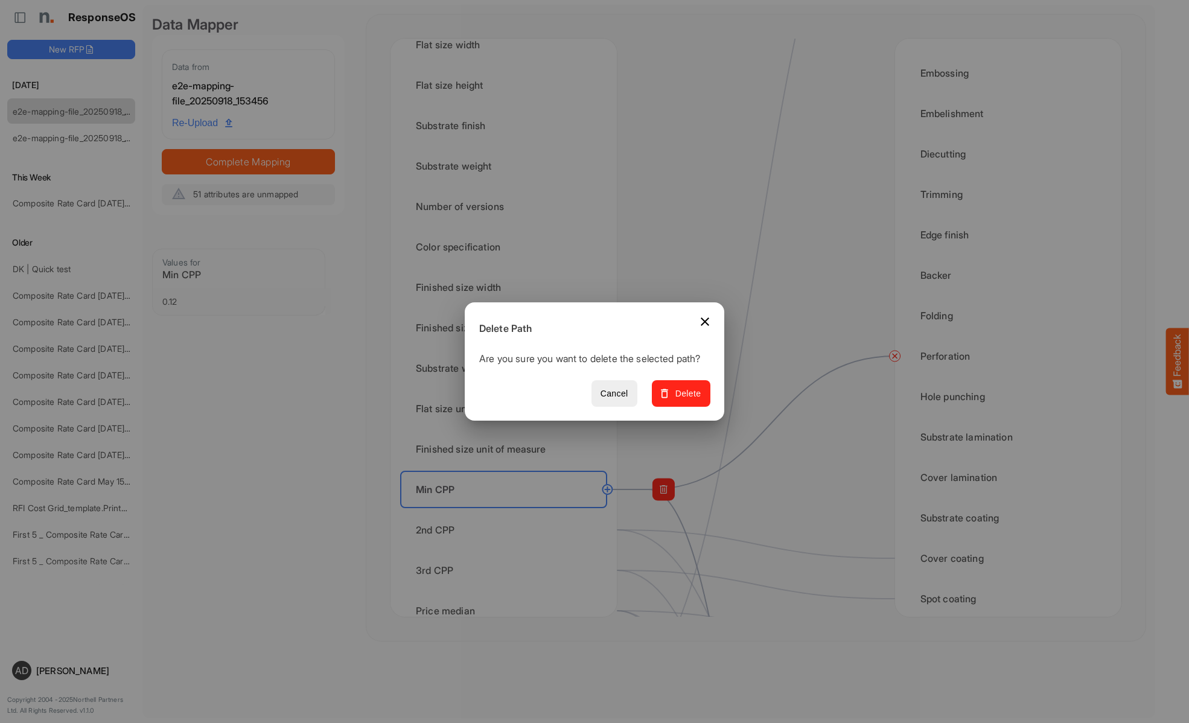
click at [685, 400] on span "Delete" at bounding box center [681, 393] width 40 height 15
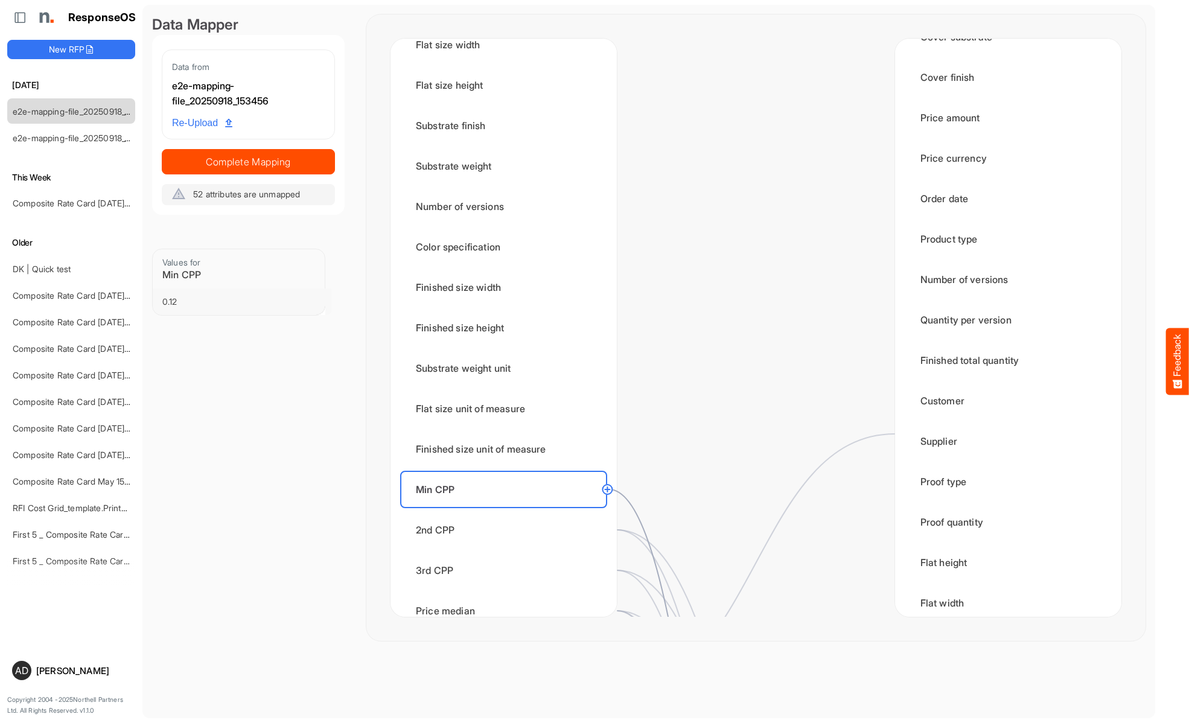
scroll to position [1931, 0]
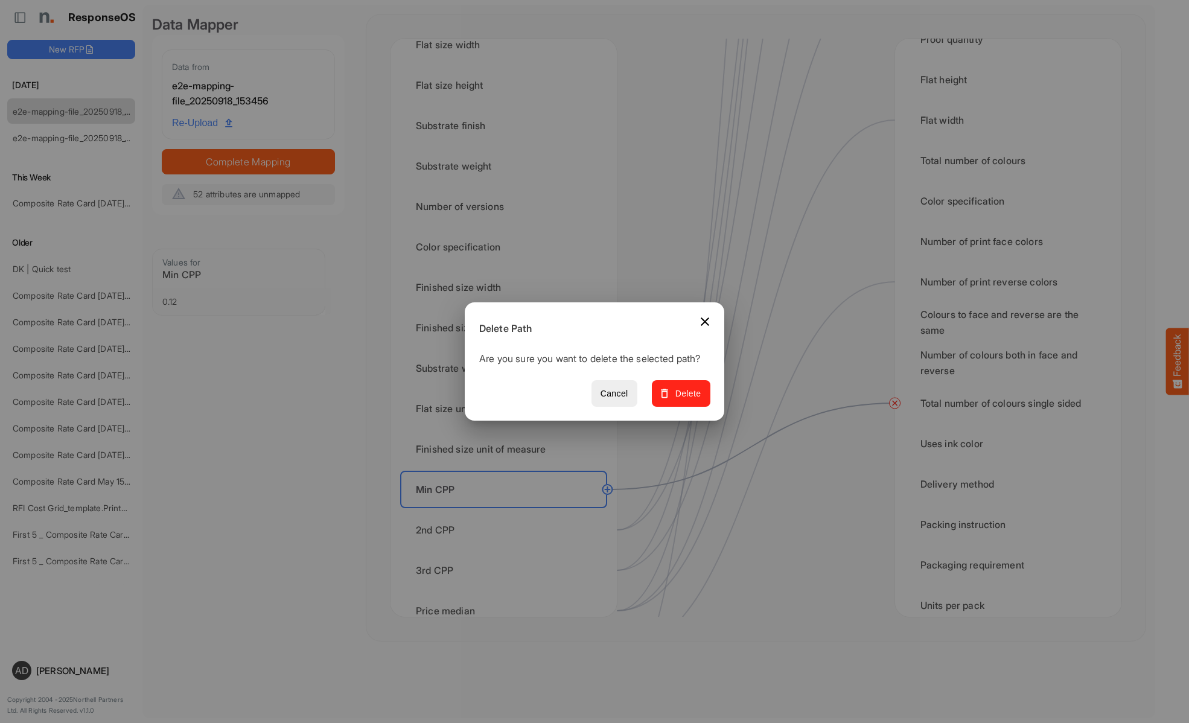
click at [685, 400] on span "Delete" at bounding box center [681, 393] width 40 height 15
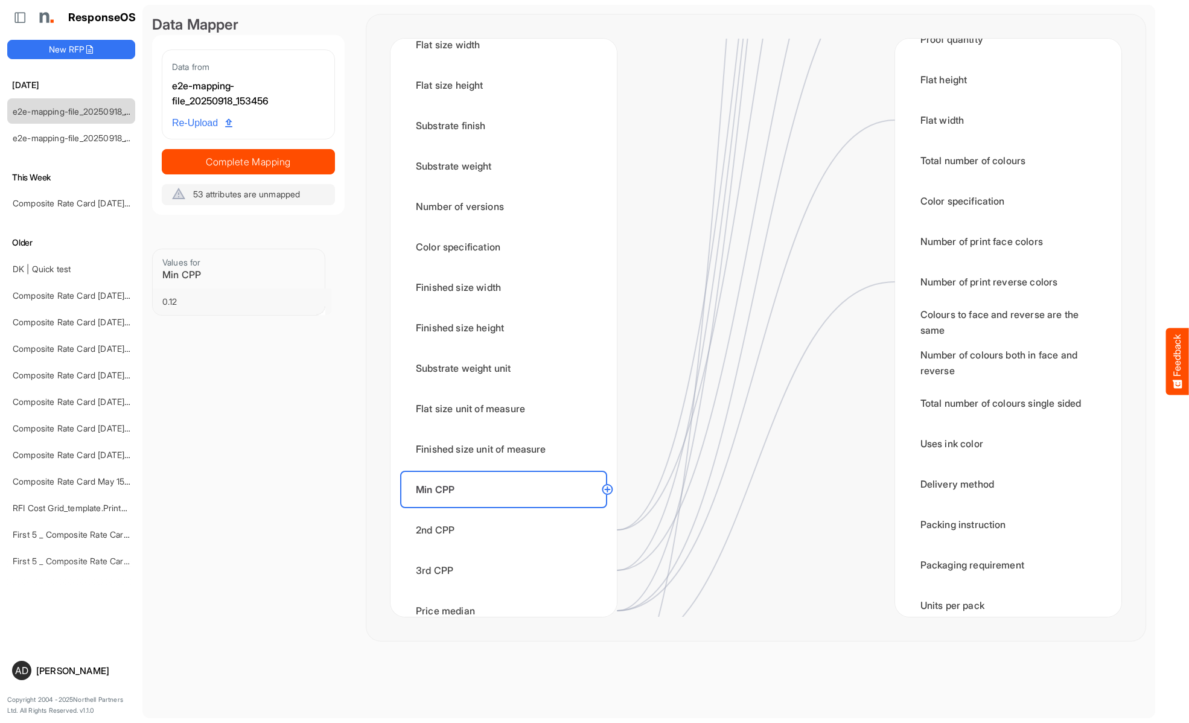
click at [507, 530] on div "2nd CPP" at bounding box center [503, 529] width 207 height 37
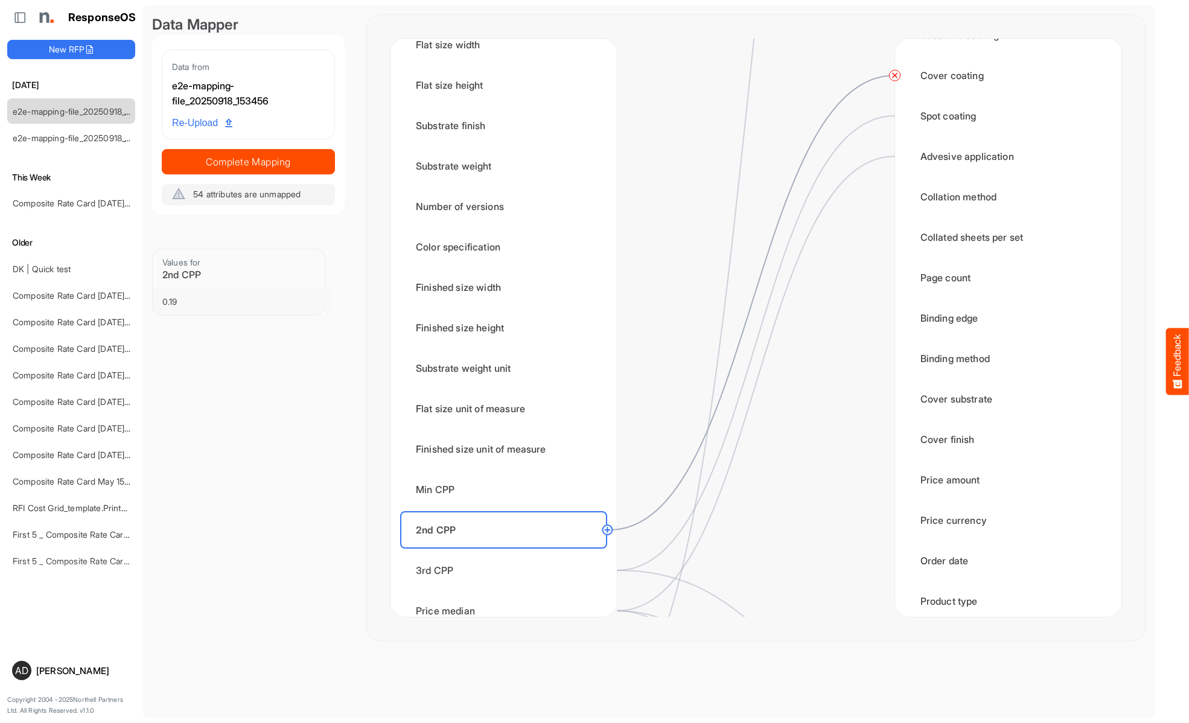
scroll to position [0, 0]
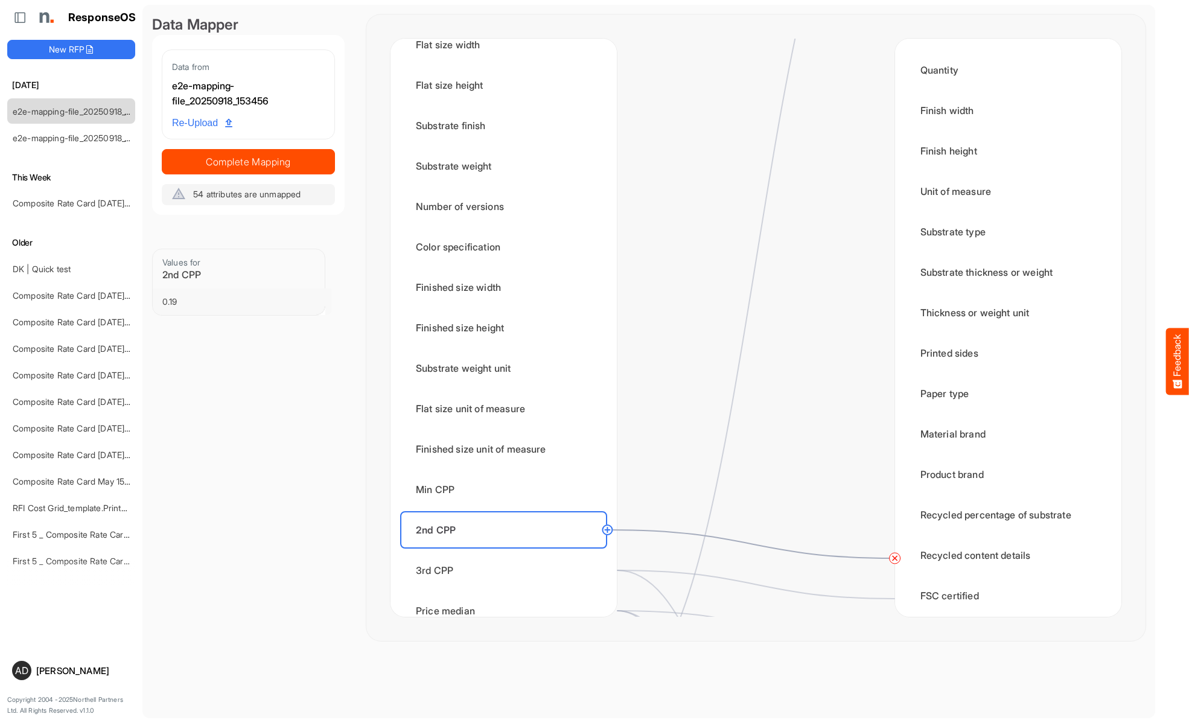
click at [894, 558] on circle at bounding box center [895, 558] width 14 height 14
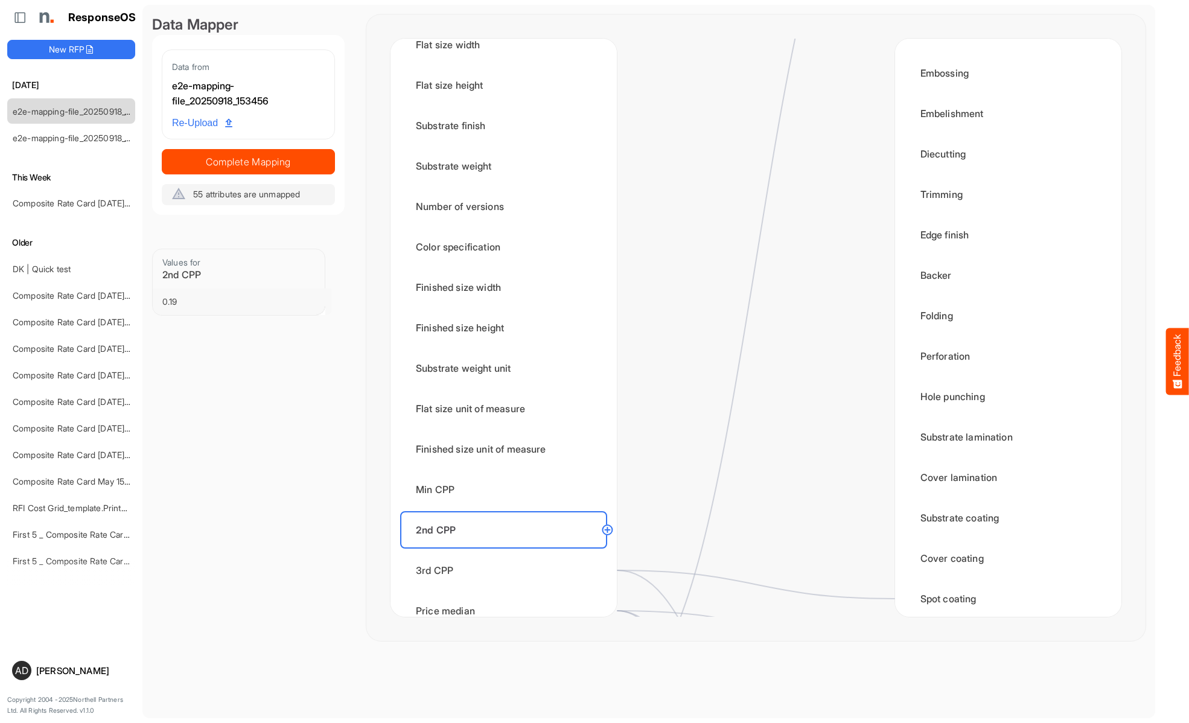
click at [507, 570] on div "3rd CPP" at bounding box center [503, 570] width 207 height 37
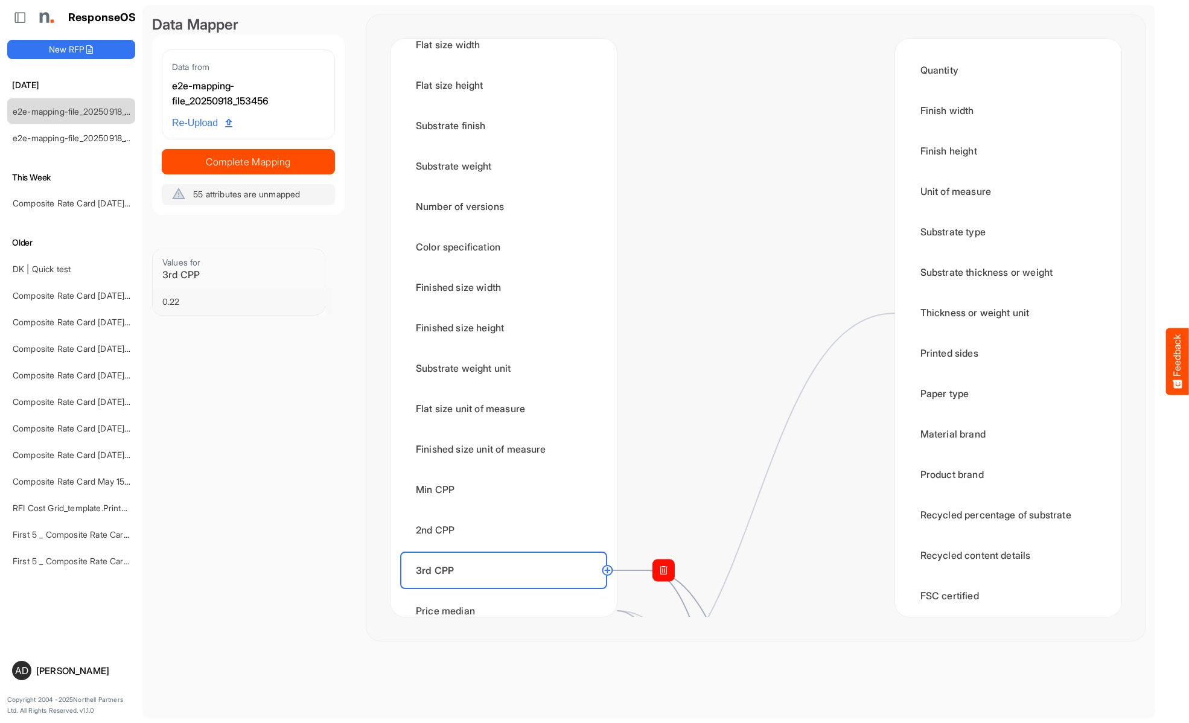
scroll to position [1328, 0]
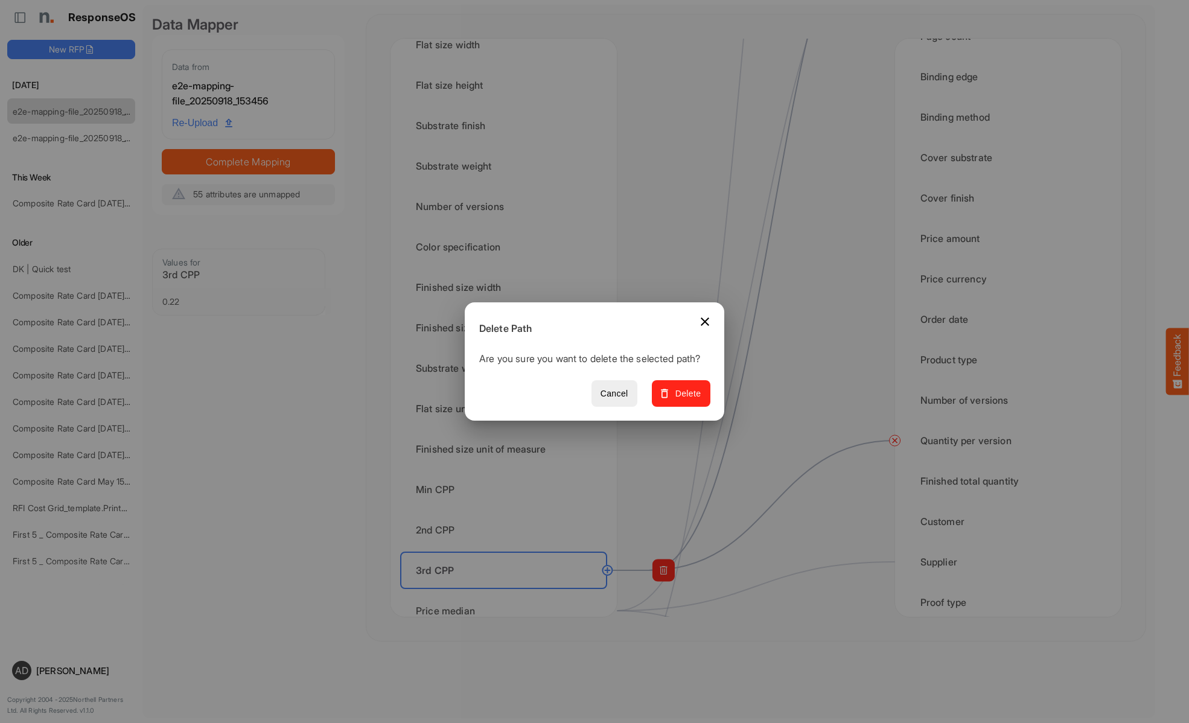
click at [685, 400] on span "Delete" at bounding box center [681, 393] width 40 height 15
